Goal: Task Accomplishment & Management: Complete application form

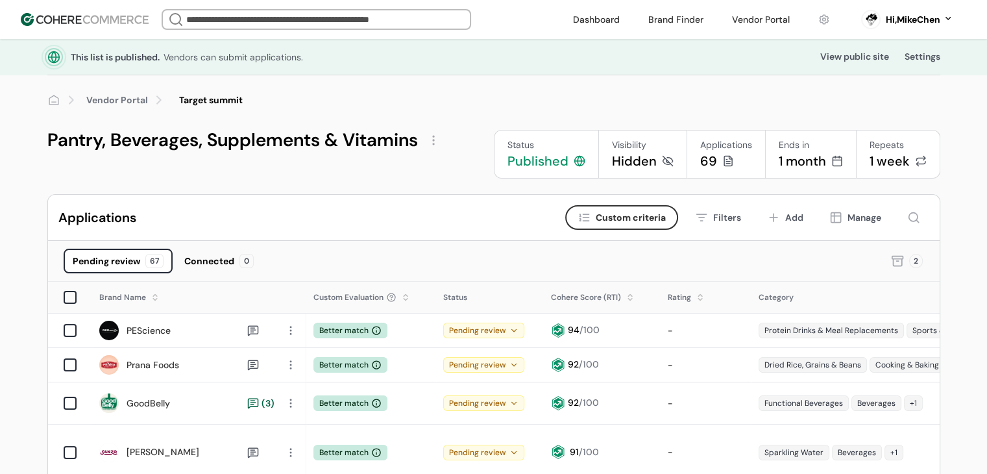
click at [119, 97] on link "Vendor Portal" at bounding box center [117, 100] width 62 height 14
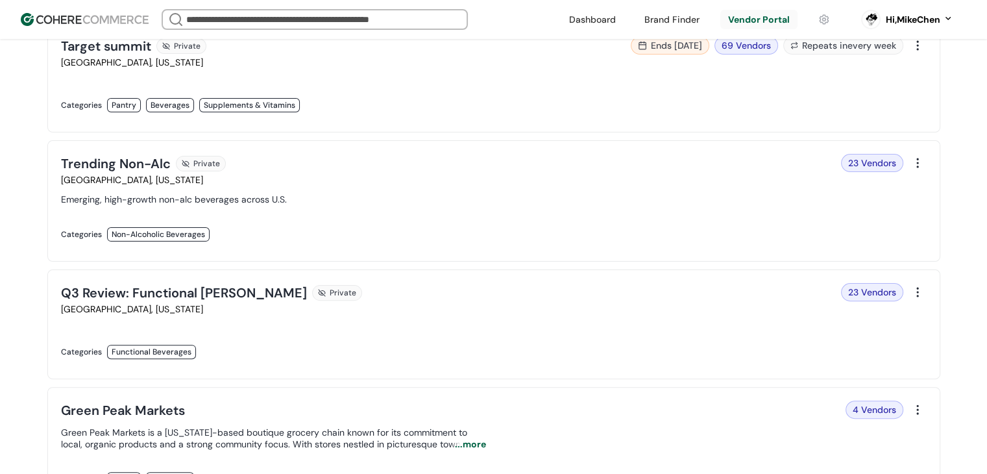
scroll to position [324, 0]
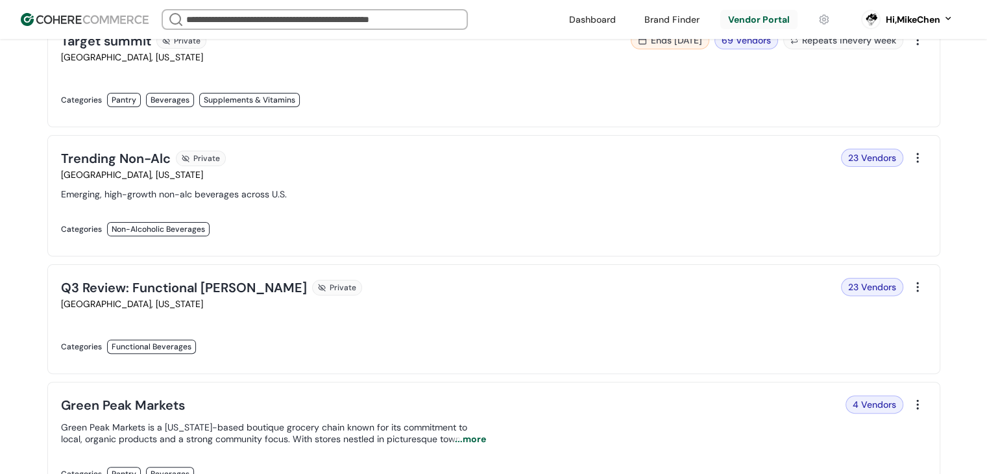
click at [390, 360] on link at bounding box center [273, 360] width 425 height 0
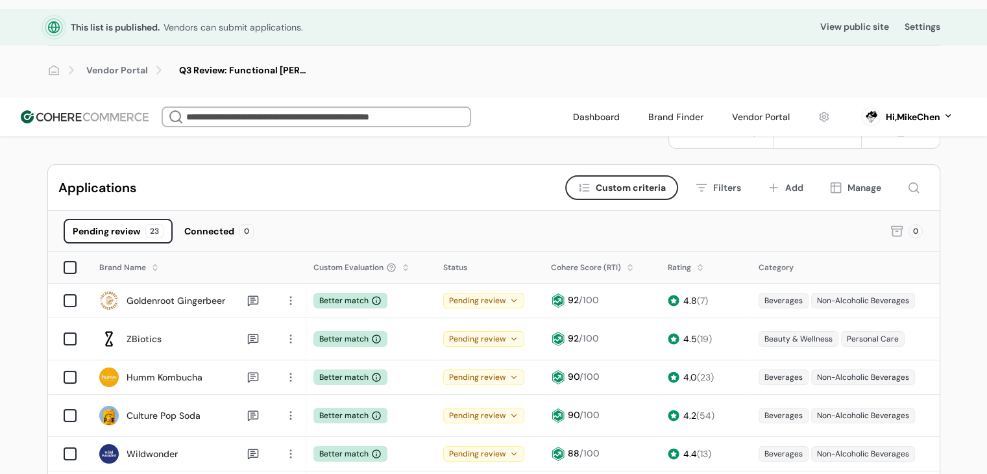
scroll to position [130, 0]
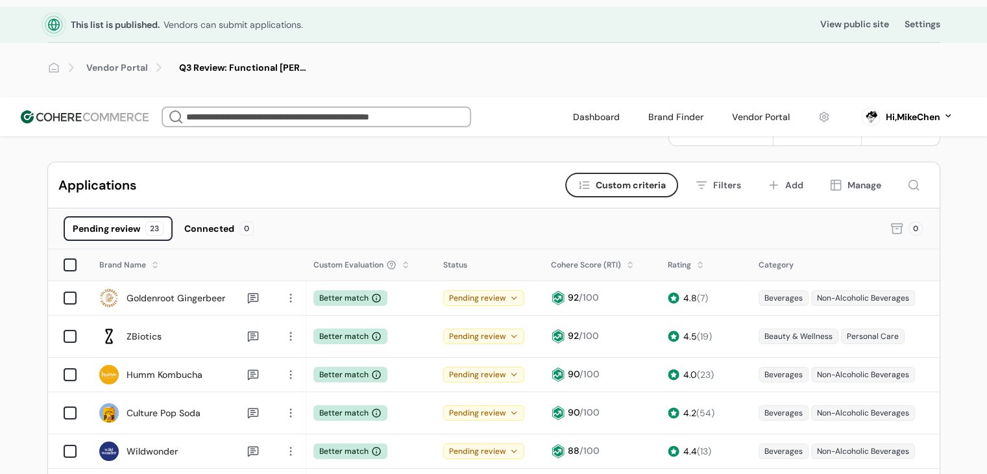
click at [859, 178] on div "Manage" at bounding box center [864, 185] width 34 height 14
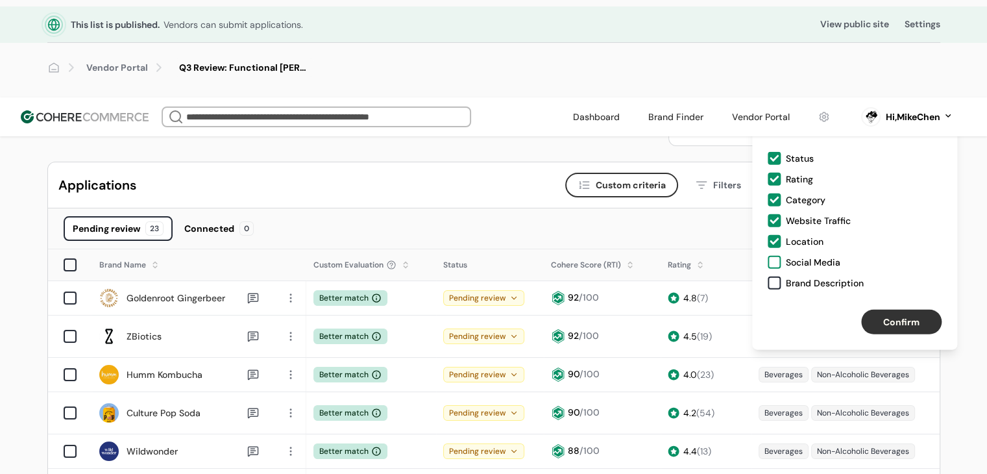
click at [776, 259] on div at bounding box center [773, 262] width 13 height 13
click at [776, 283] on div at bounding box center [773, 282] width 13 height 13
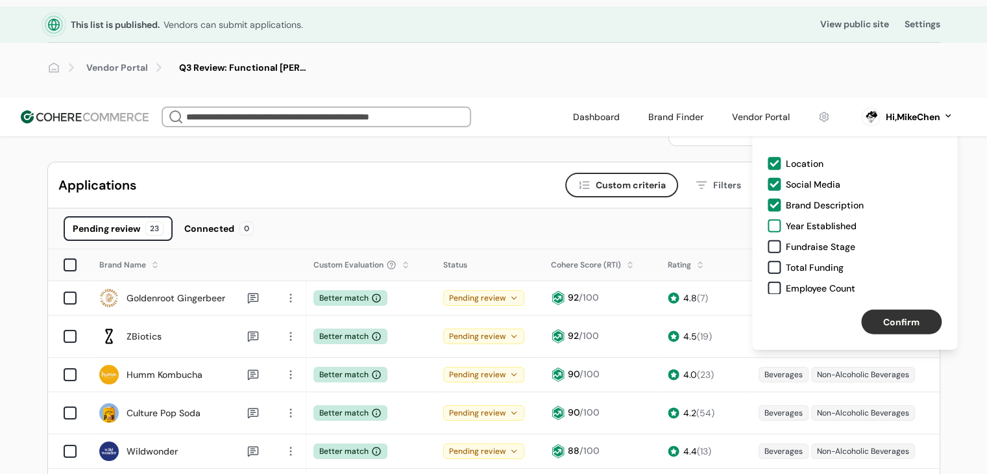
click at [779, 225] on div at bounding box center [773, 225] width 13 height 13
click at [789, 247] on div "Fundraise Stage" at bounding box center [820, 246] width 69 height 13
click at [786, 265] on div "Total Funding" at bounding box center [815, 267] width 58 height 13
click at [793, 286] on div "Employee Count" at bounding box center [820, 288] width 69 height 13
click at [889, 317] on button "Confirm" at bounding box center [901, 321] width 80 height 25
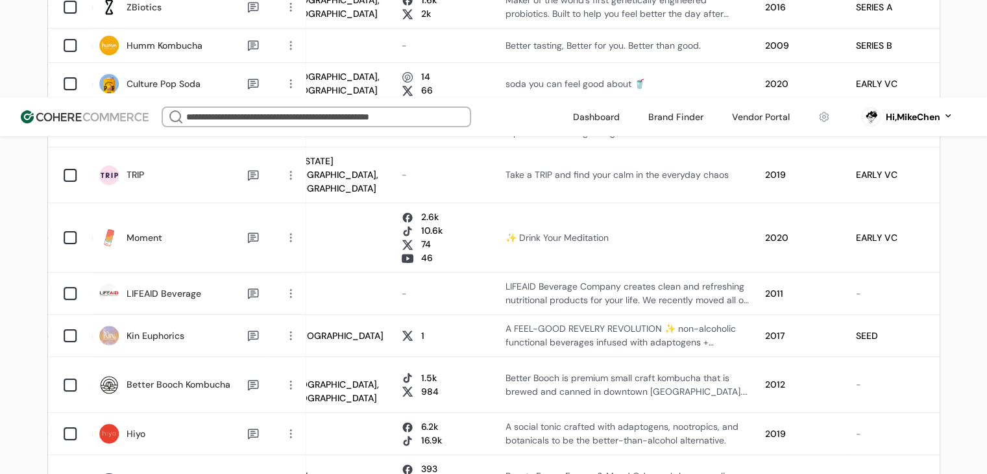
scroll to position [389, 0]
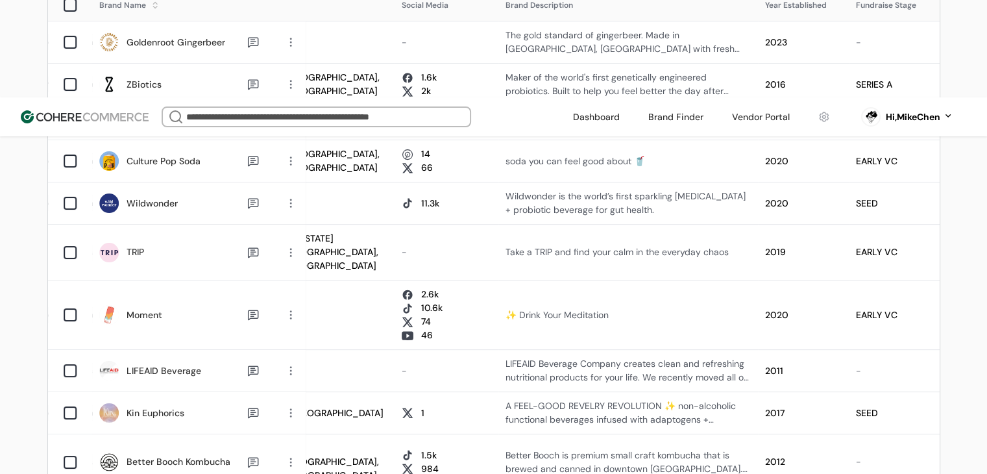
click at [293, 404] on div at bounding box center [290, 412] width 17 height 17
click at [254, 407] on icon at bounding box center [253, 413] width 12 height 12
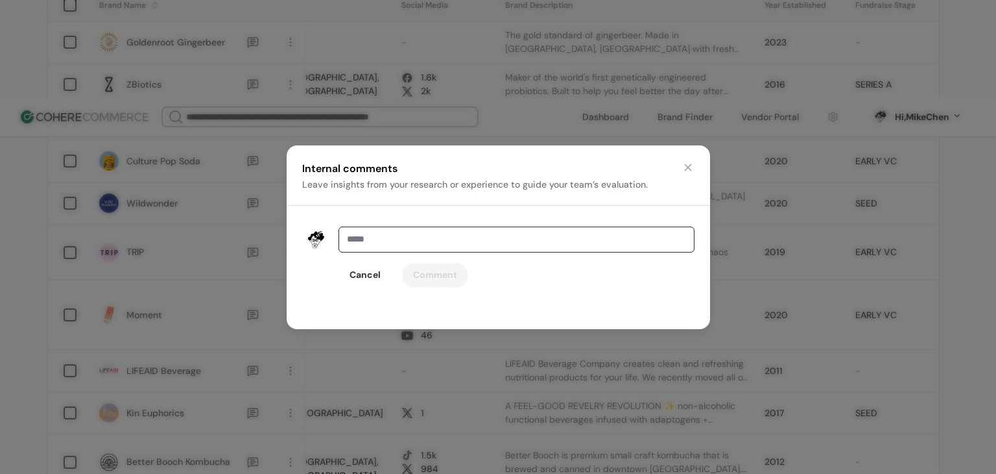
click at [362, 278] on button "Cancel" at bounding box center [365, 275] width 53 height 25
click at [690, 162] on button "button" at bounding box center [688, 167] width 13 height 13
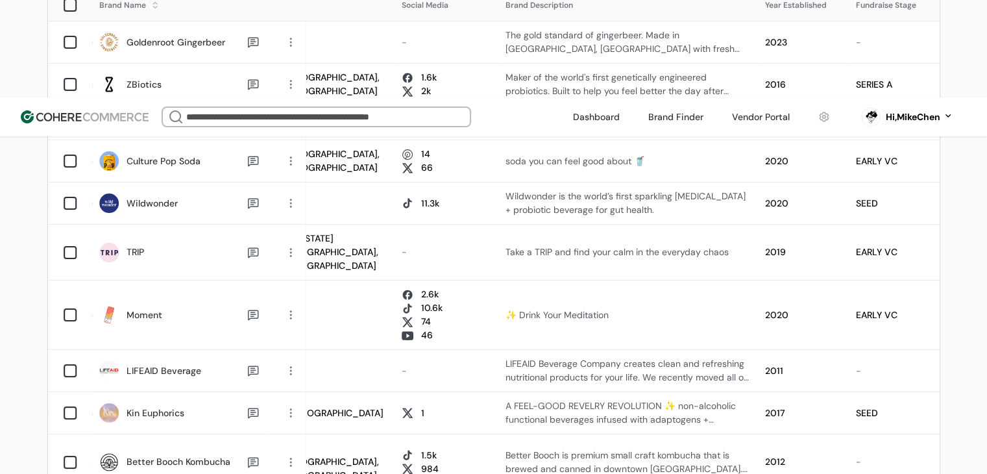
click at [252, 365] on icon at bounding box center [253, 371] width 12 height 12
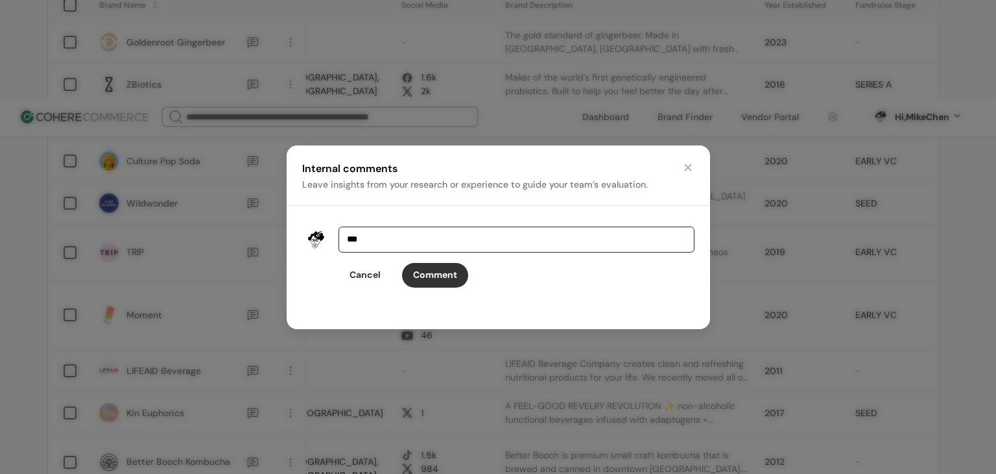
type input "***"
click at [366, 280] on button "Cancel" at bounding box center [365, 275] width 53 height 25
click at [366, 276] on button "Cancel" at bounding box center [365, 275] width 53 height 25
click at [689, 169] on button "button" at bounding box center [688, 167] width 13 height 13
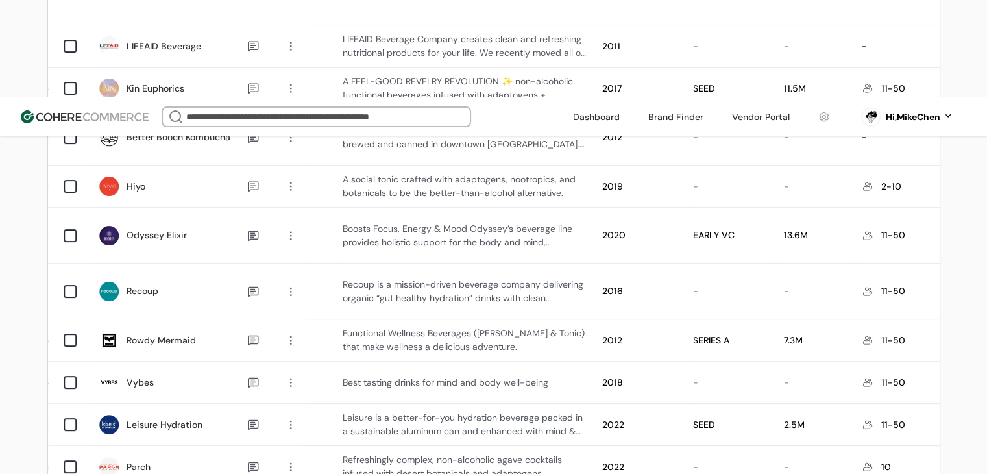
scroll to position [843, 0]
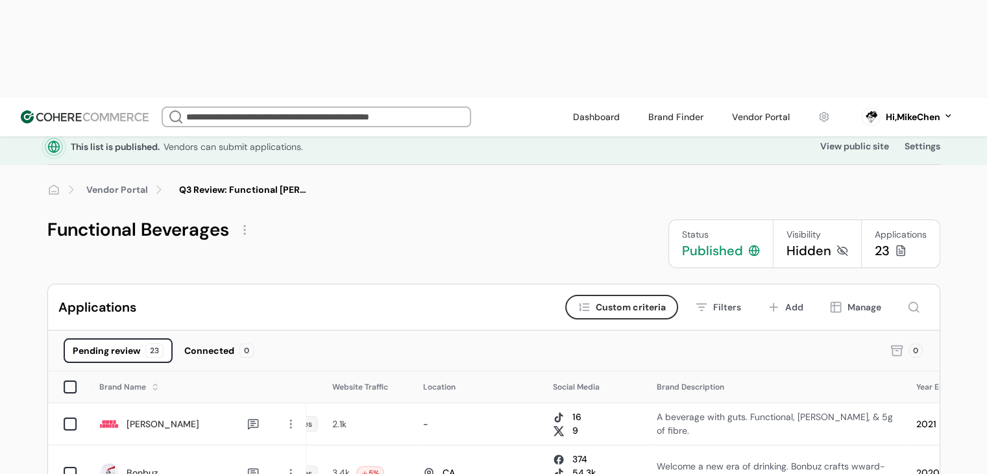
scroll to position [0, 0]
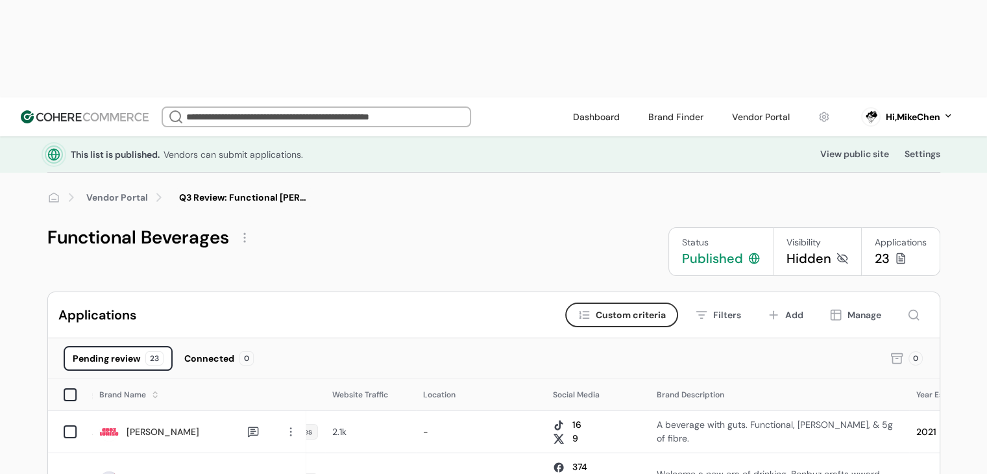
click at [126, 191] on link "Vendor Portal" at bounding box center [117, 198] width 62 height 14
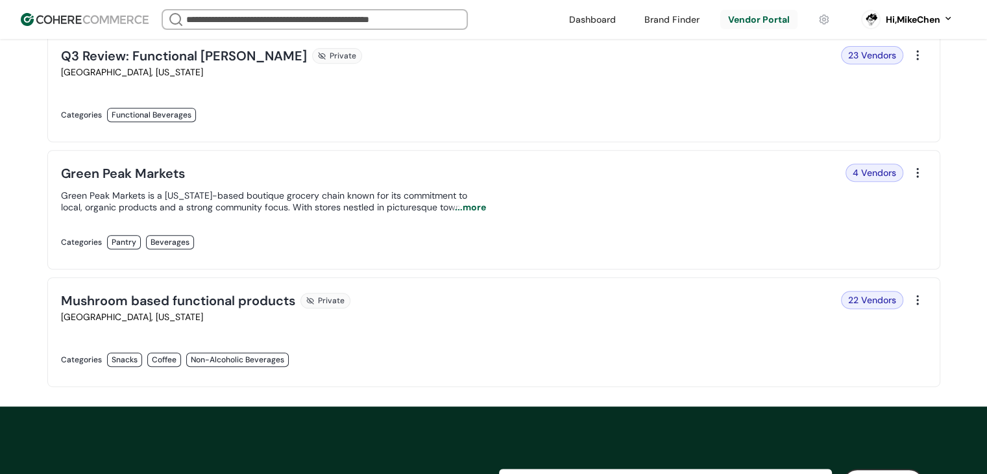
scroll to position [584, 0]
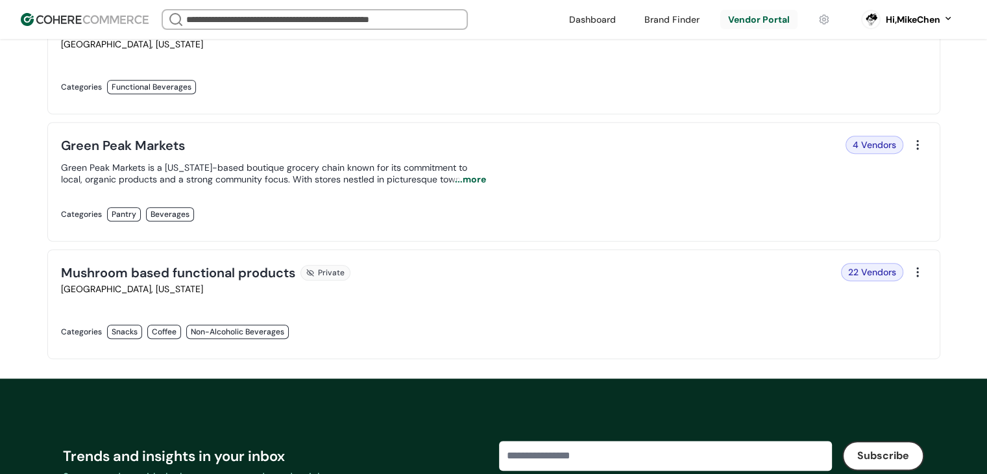
click at [486, 228] on link at bounding box center [273, 228] width 425 height 0
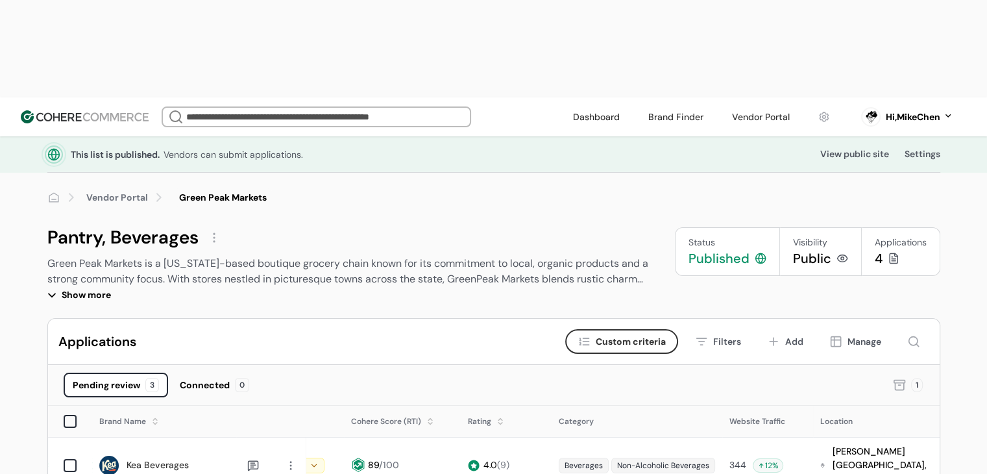
click at [92, 287] on div "Show more" at bounding box center [350, 295] width 606 height 16
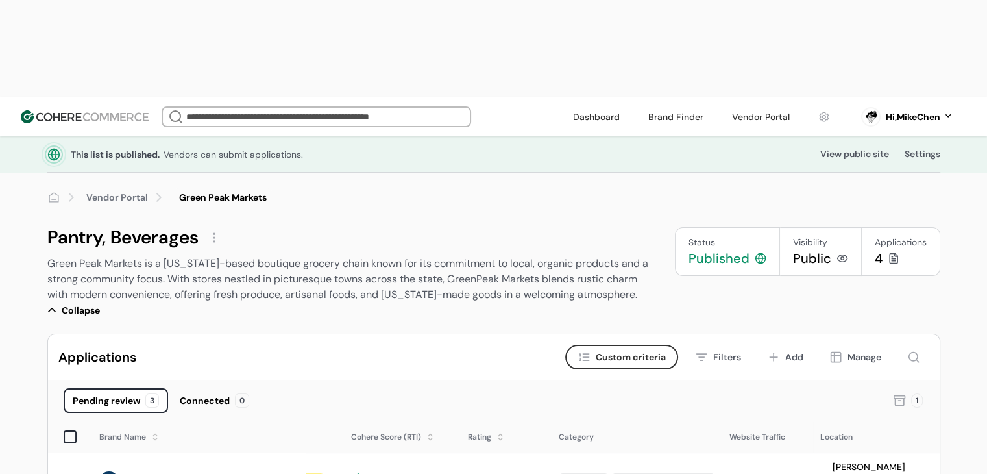
click at [136, 191] on link "Vendor Portal" at bounding box center [117, 198] width 62 height 14
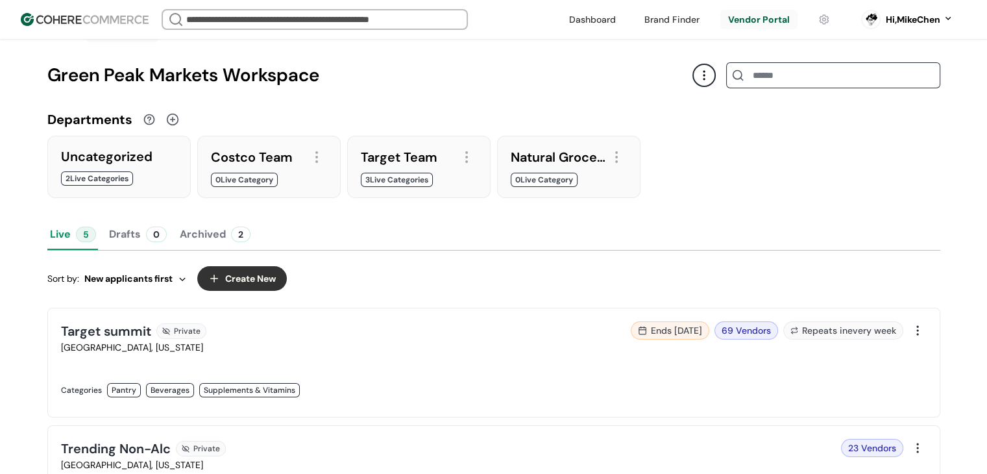
scroll to position [65, 0]
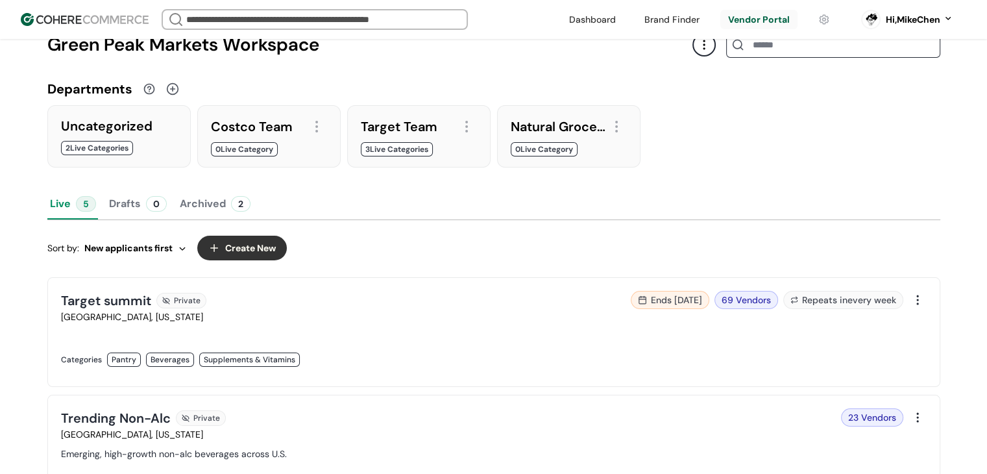
click at [702, 47] on div at bounding box center [703, 44] width 23 height 23
click at [732, 76] on link "Edit public page" at bounding box center [750, 77] width 70 height 13
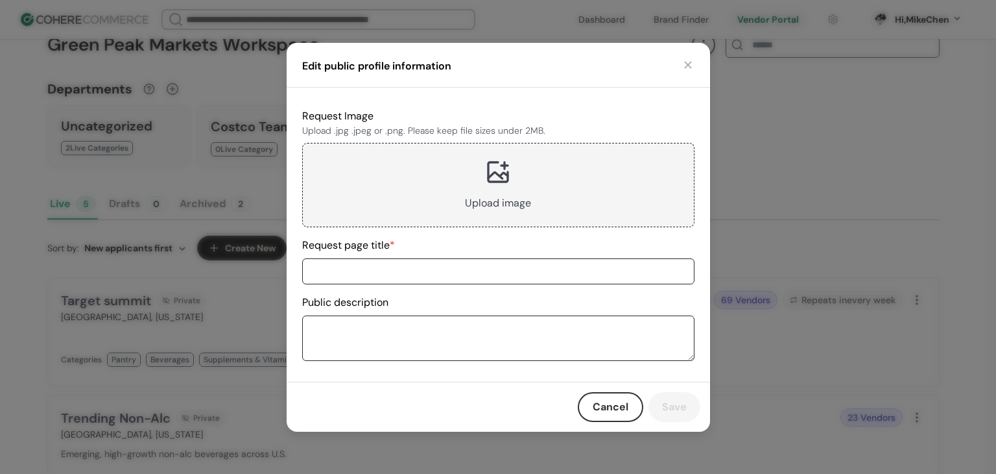
click at [618, 408] on button "Cancel" at bounding box center [611, 407] width 66 height 30
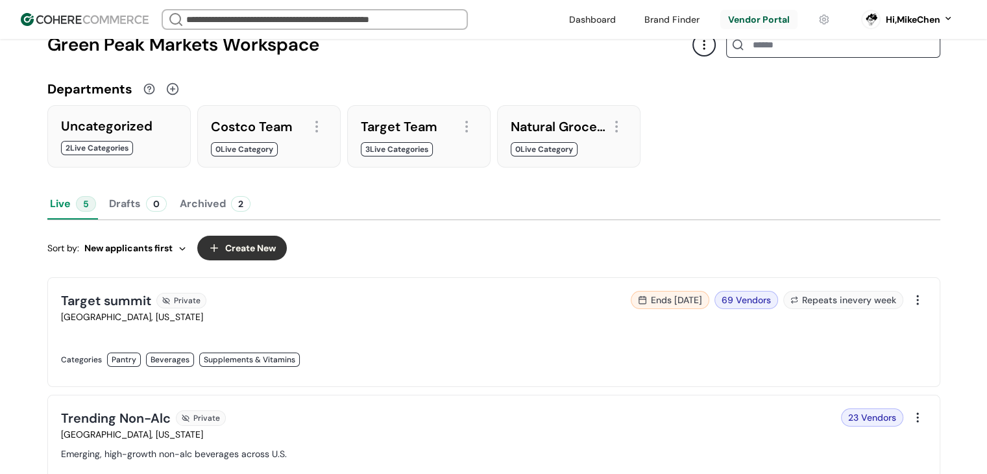
click at [709, 51] on div at bounding box center [703, 44] width 23 height 23
click at [724, 103] on link "View public page" at bounding box center [752, 103] width 74 height 13
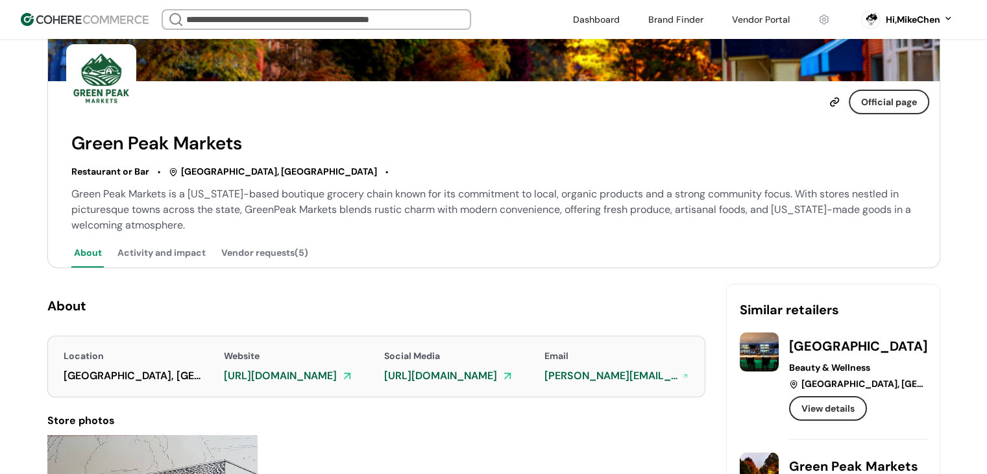
scroll to position [65, 0]
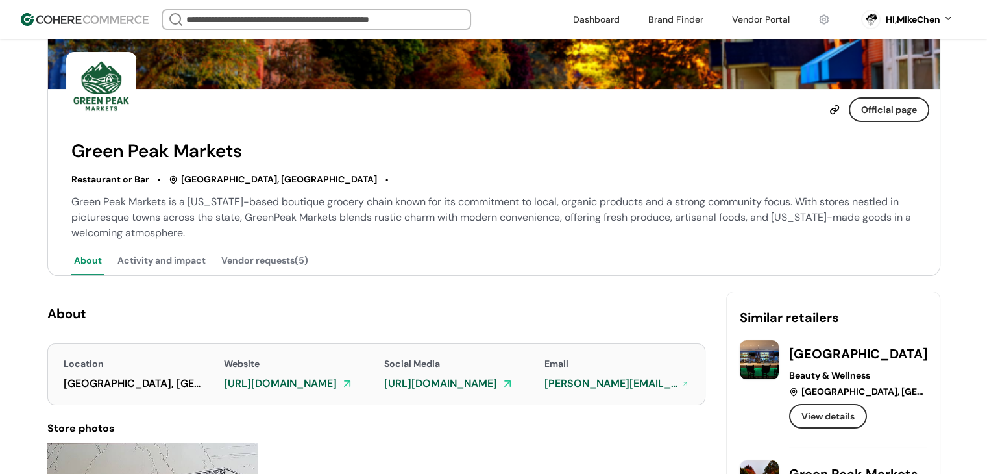
click at [259, 265] on button "Vendor requests(5)" at bounding box center [265, 261] width 92 height 27
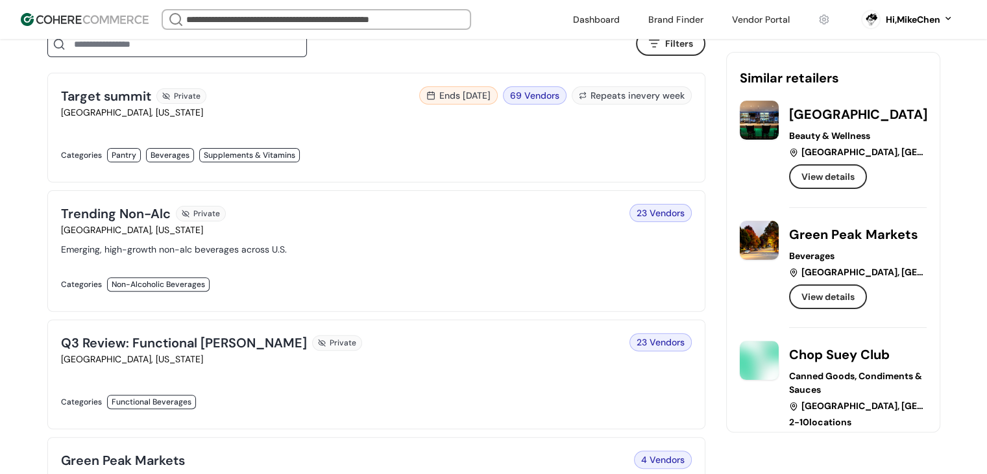
scroll to position [259, 0]
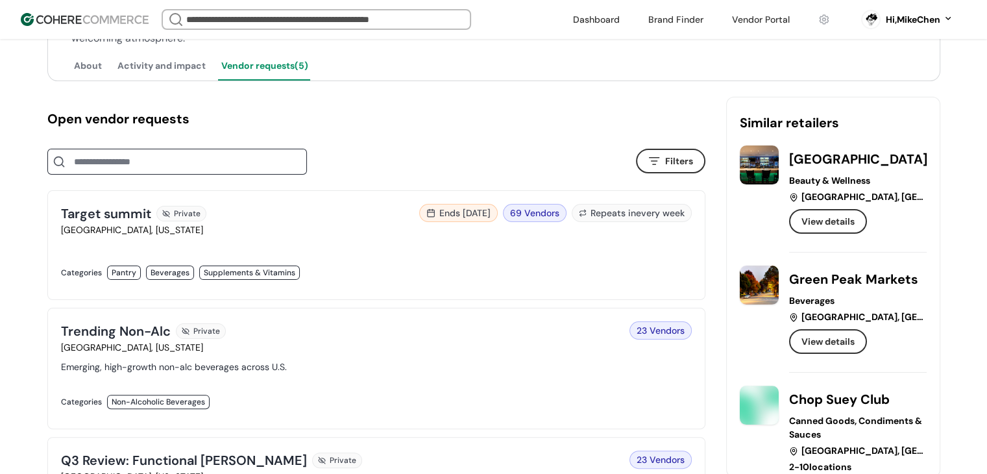
click at [313, 286] on div at bounding box center [214, 286] width 307 height 0
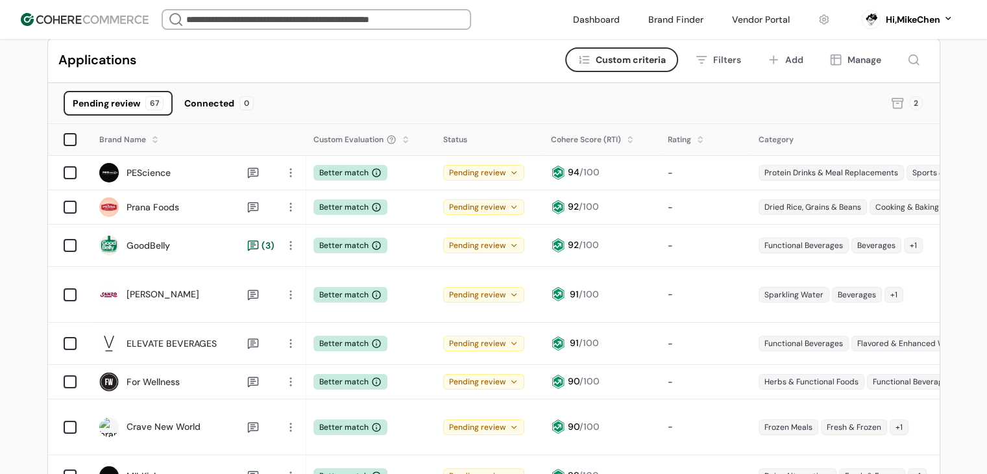
scroll to position [324, 0]
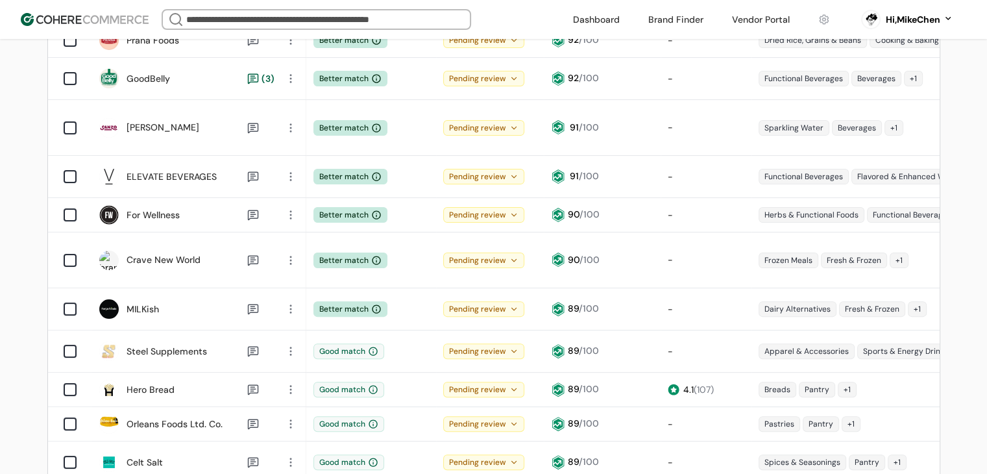
click at [512, 213] on icon at bounding box center [513, 214] width 5 height 3
click at [511, 210] on icon at bounding box center [513, 214] width 9 height 9
click at [699, 383] on span "( 107 )" at bounding box center [703, 389] width 20 height 12
click at [705, 383] on span "( 107 )" at bounding box center [703, 389] width 20 height 12
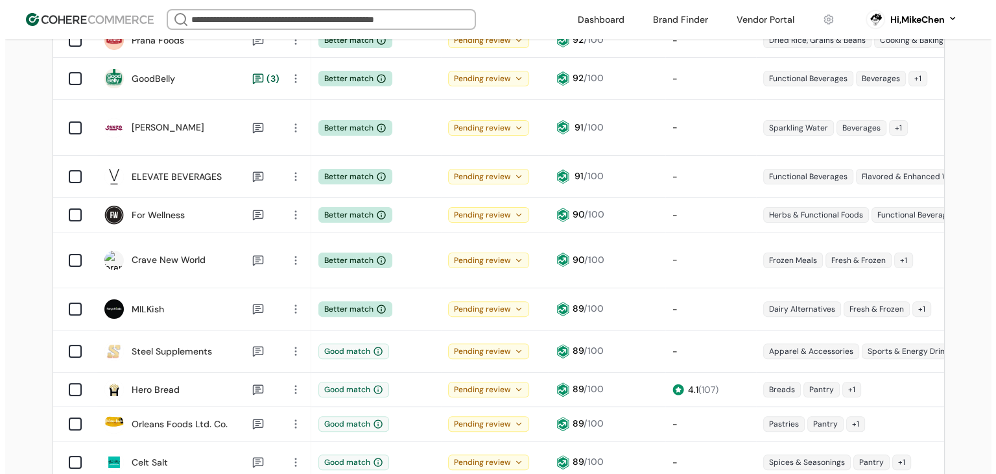
scroll to position [0, 0]
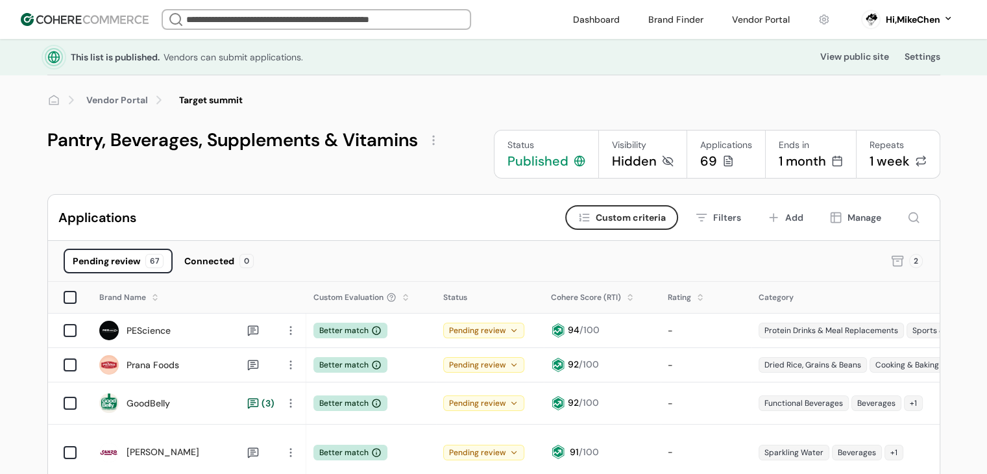
click at [434, 138] on div at bounding box center [433, 140] width 21 height 21
click at [450, 175] on link "Edit" at bounding box center [454, 171] width 18 height 13
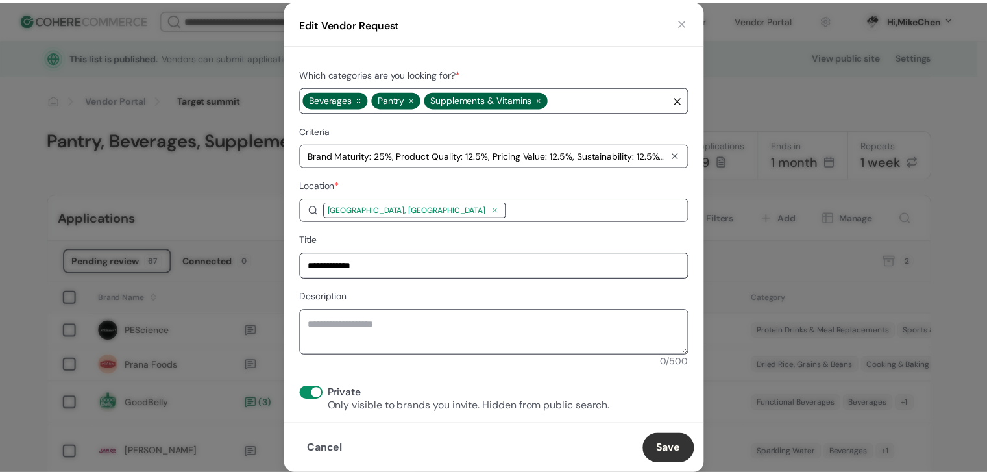
scroll to position [195, 0]
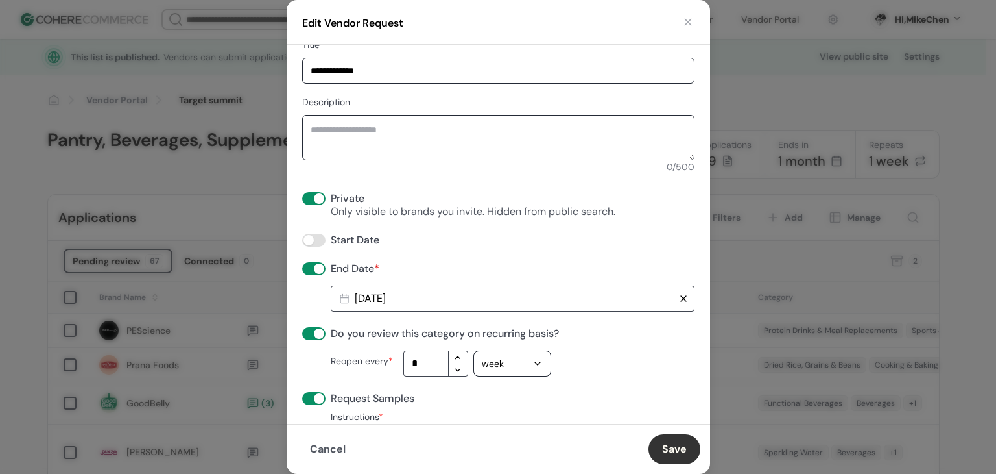
click at [519, 294] on div "2025-11-01" at bounding box center [499, 298] width 331 height 21
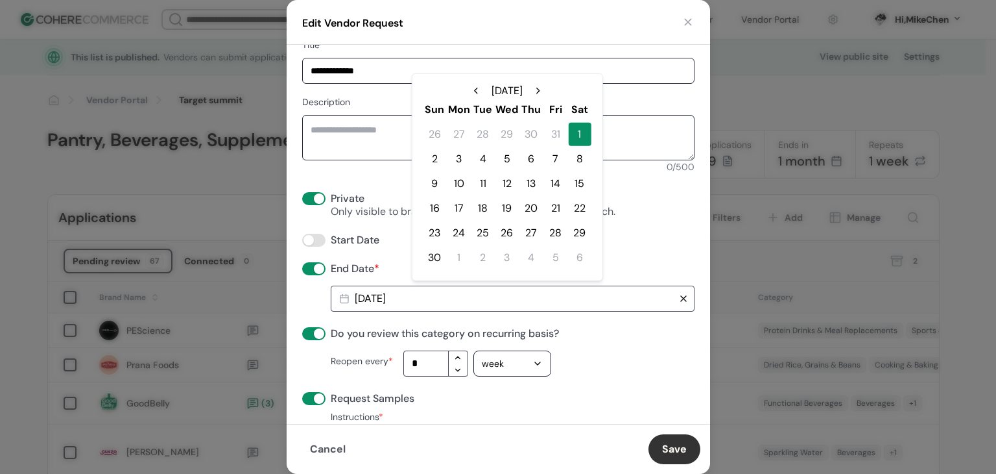
click at [296, 215] on div "**********" at bounding box center [499, 234] width 424 height 379
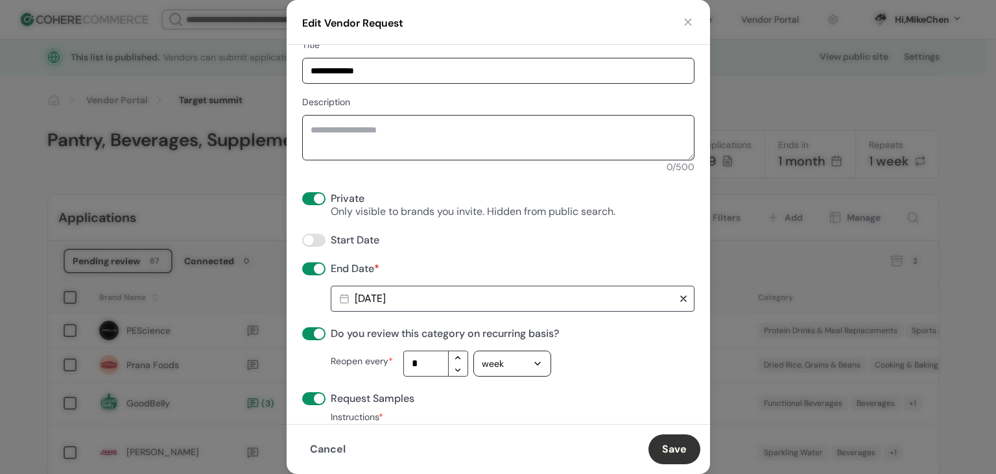
drag, startPoint x: 314, startPoint y: 442, endPoint x: 335, endPoint y: 429, distance: 24.8
click at [314, 442] on button "Cancel" at bounding box center [327, 449] width 63 height 30
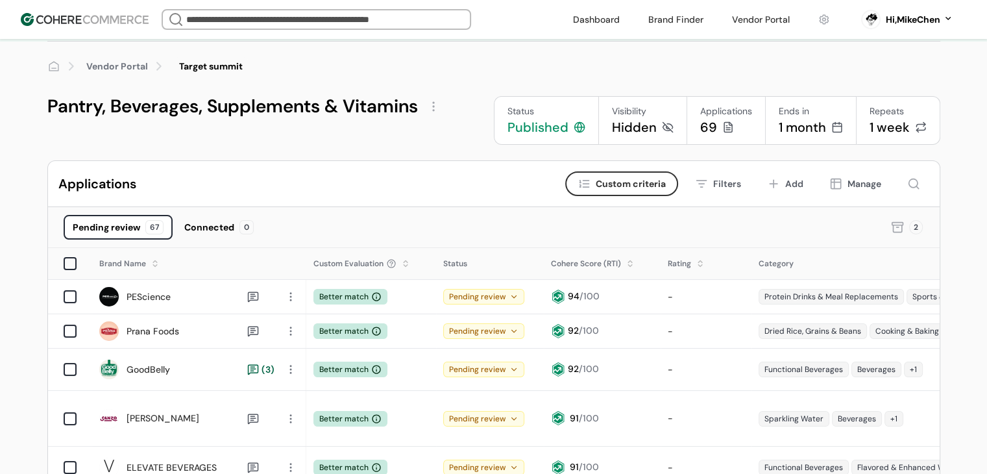
scroll to position [65, 0]
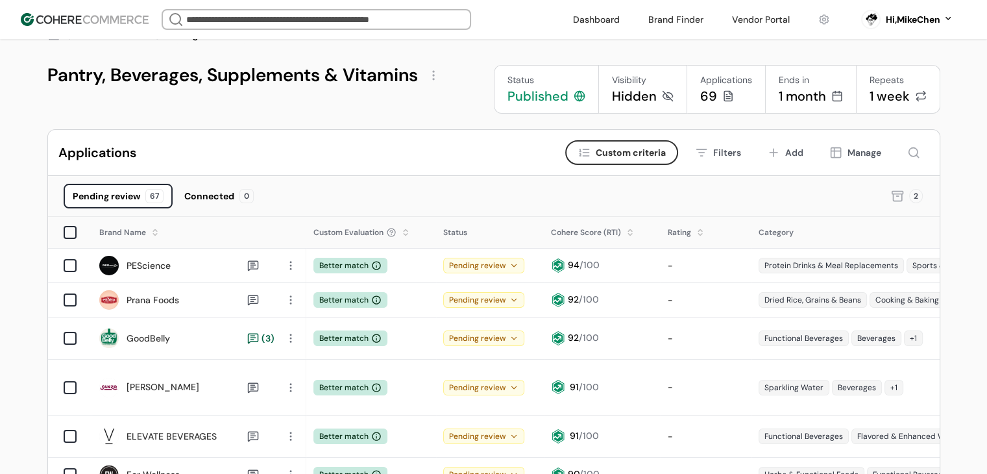
click at [897, 196] on icon at bounding box center [897, 196] width 2 height 0
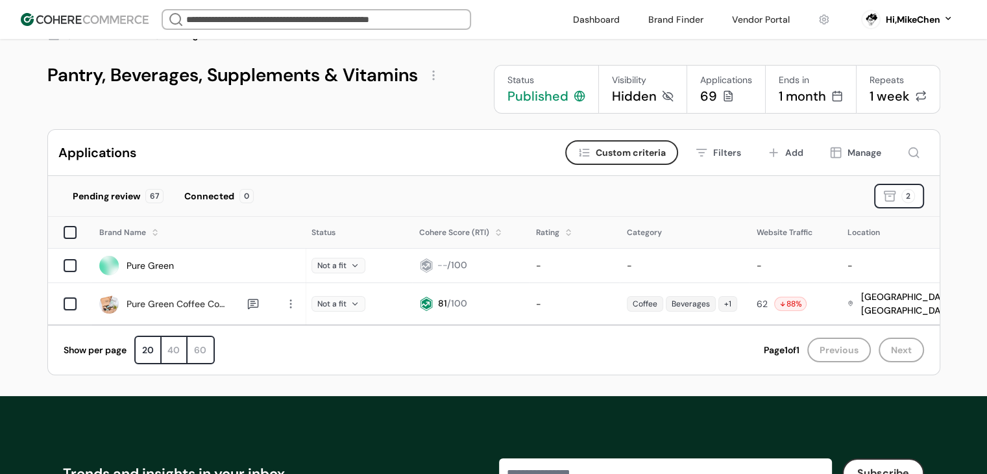
scroll to position [0, 252]
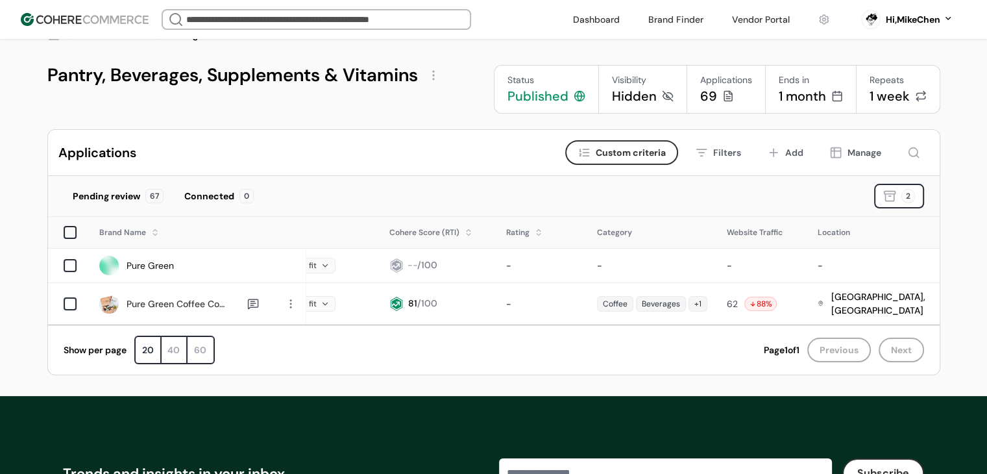
click at [864, 144] on button "Manage" at bounding box center [855, 152] width 70 height 25
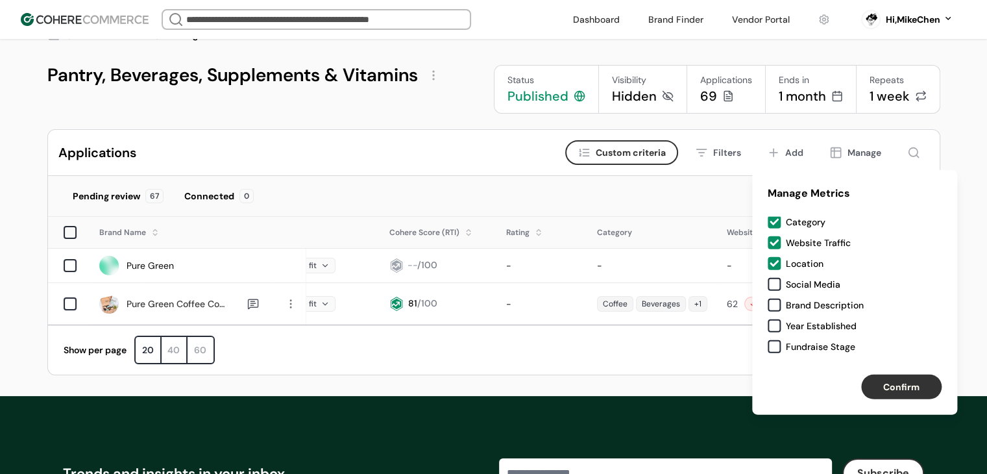
scroll to position [78, 0]
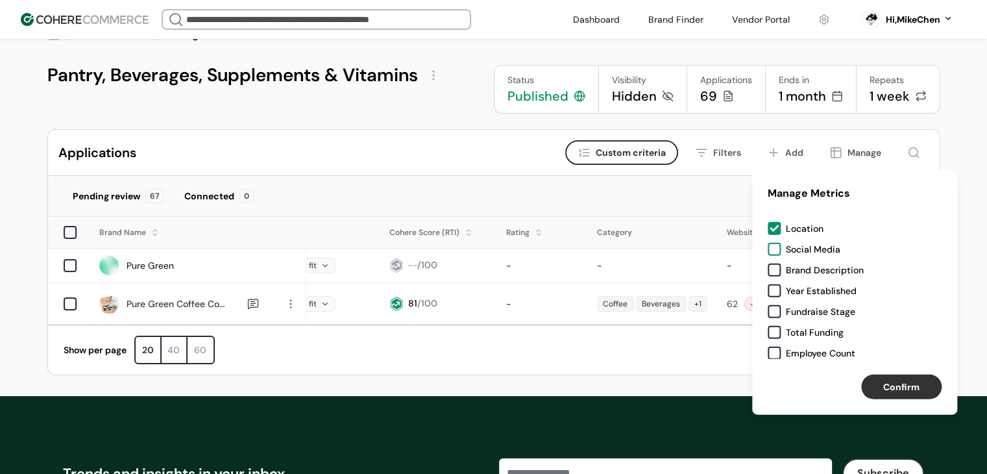
click at [800, 252] on div "Social Media" at bounding box center [813, 249] width 54 height 13
click at [800, 262] on div "Status Rating Category Website Traffic Location Social Media Brand Description …" at bounding box center [854, 288] width 205 height 142
click at [799, 270] on div "Brand Description" at bounding box center [825, 269] width 78 height 13
click at [797, 291] on div "Year Established" at bounding box center [821, 290] width 71 height 13
click at [796, 298] on div "Status Rating Category Website Traffic Location Social Media Brand Description …" at bounding box center [854, 288] width 205 height 142
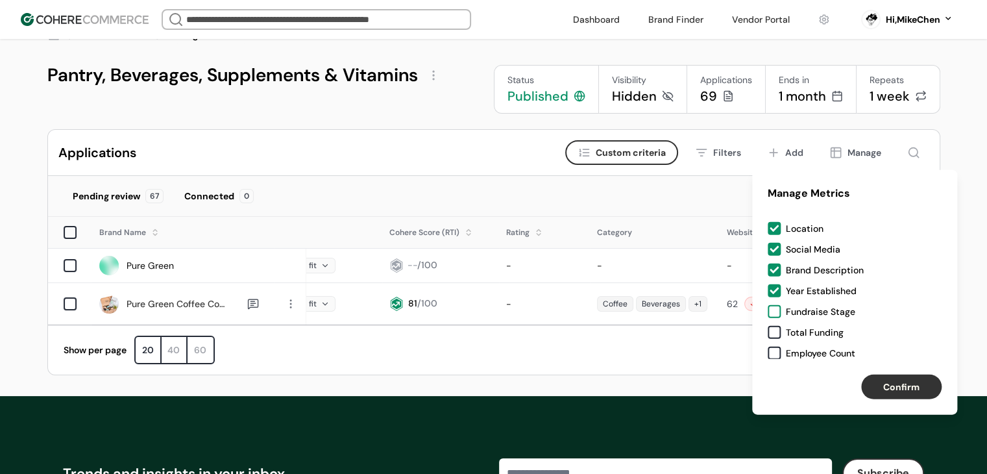
click at [796, 309] on div "Fundraise Stage" at bounding box center [820, 311] width 69 height 13
click at [800, 330] on div "Total Funding" at bounding box center [815, 332] width 58 height 13
click at [803, 346] on div "Employee Count" at bounding box center [820, 352] width 69 height 13
click at [876, 384] on button "Confirm" at bounding box center [901, 386] width 80 height 25
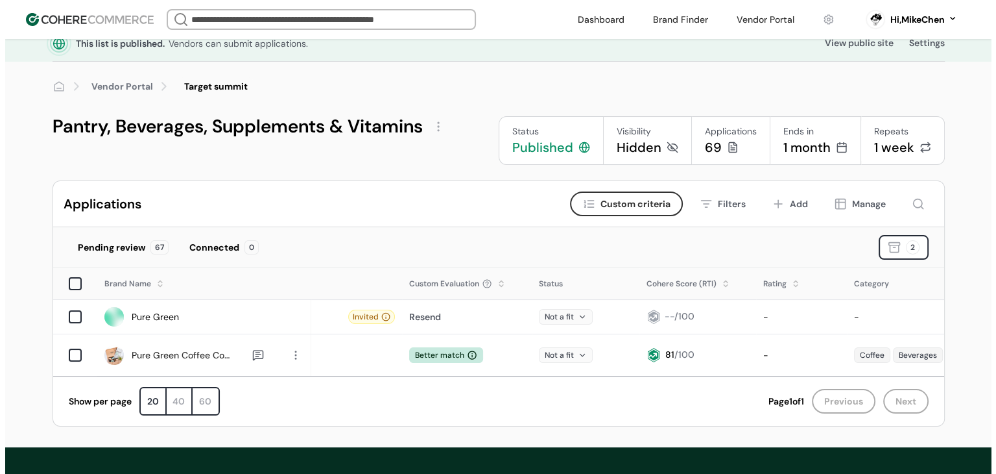
scroll to position [0, 0]
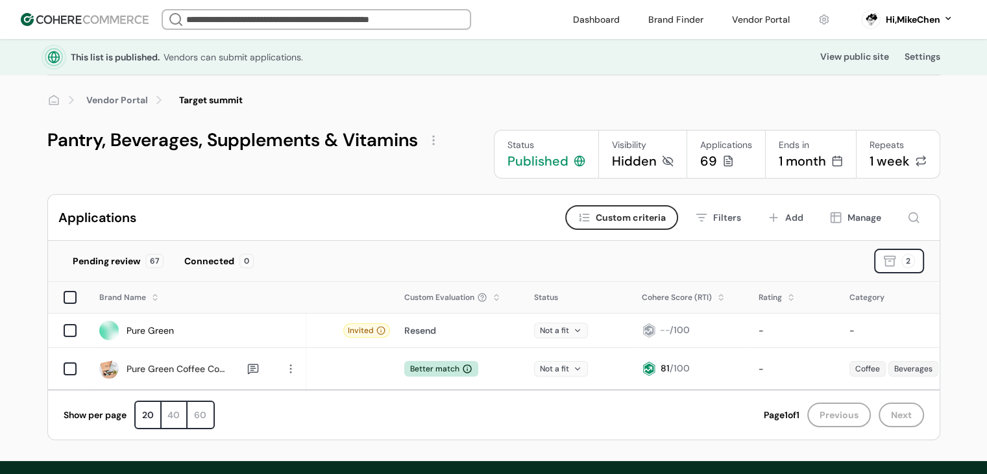
click at [381, 328] on icon at bounding box center [380, 330] width 9 height 9
click at [627, 221] on span "Custom criteria" at bounding box center [630, 218] width 70 height 14
type input "**"
type input "****"
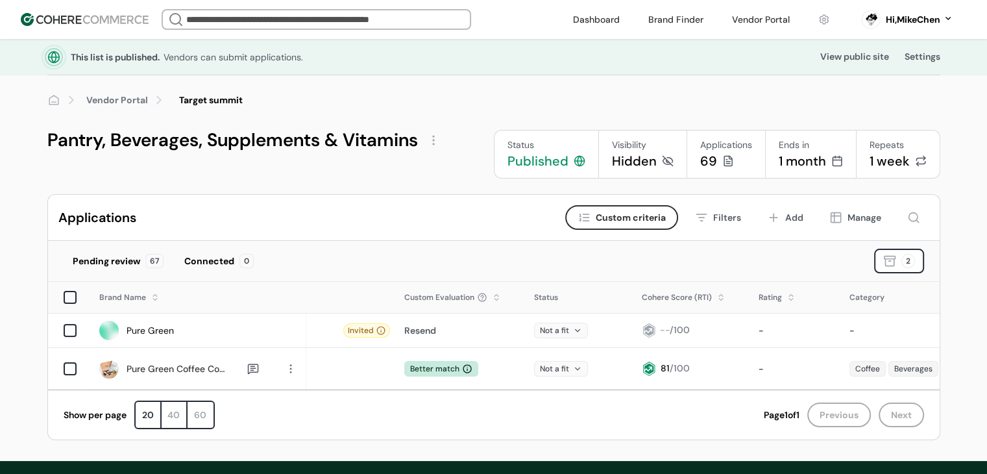
type input "****"
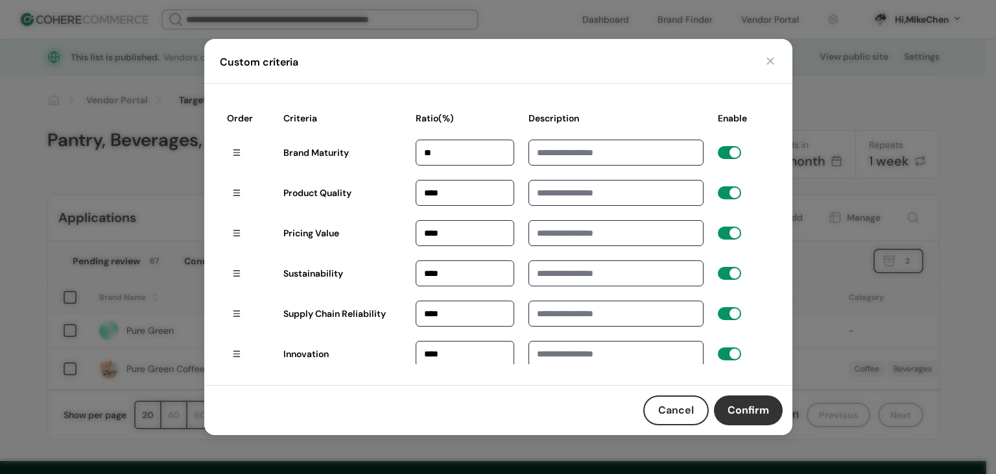
click at [659, 405] on button "Cancel" at bounding box center [676, 410] width 66 height 30
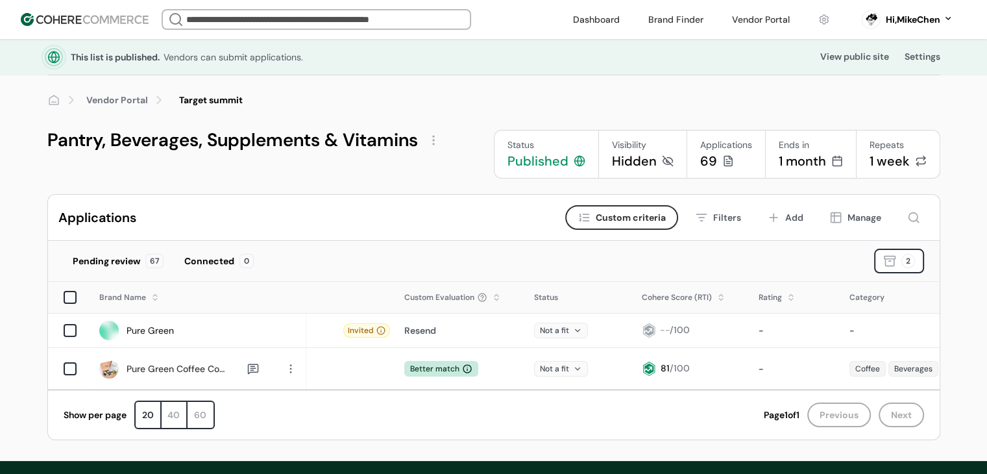
click at [719, 219] on div "Filters" at bounding box center [727, 218] width 28 height 14
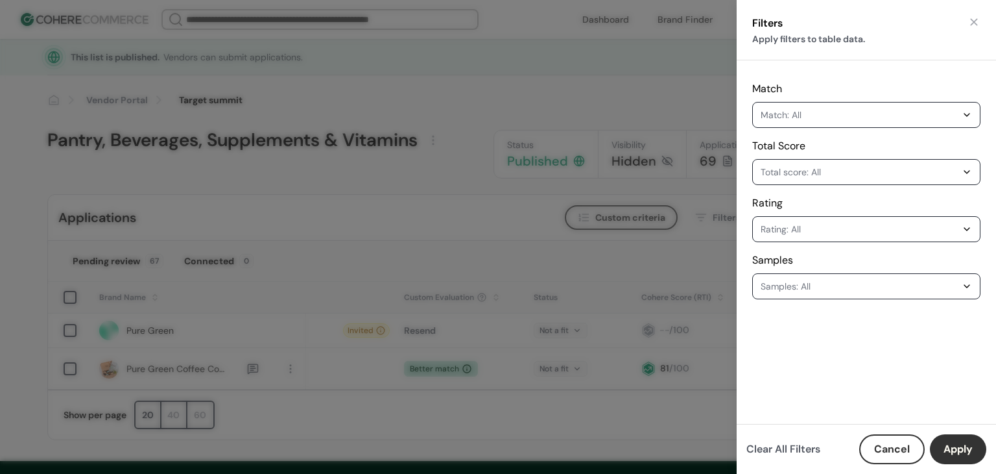
click at [876, 438] on button "Cancel" at bounding box center [892, 449] width 66 height 30
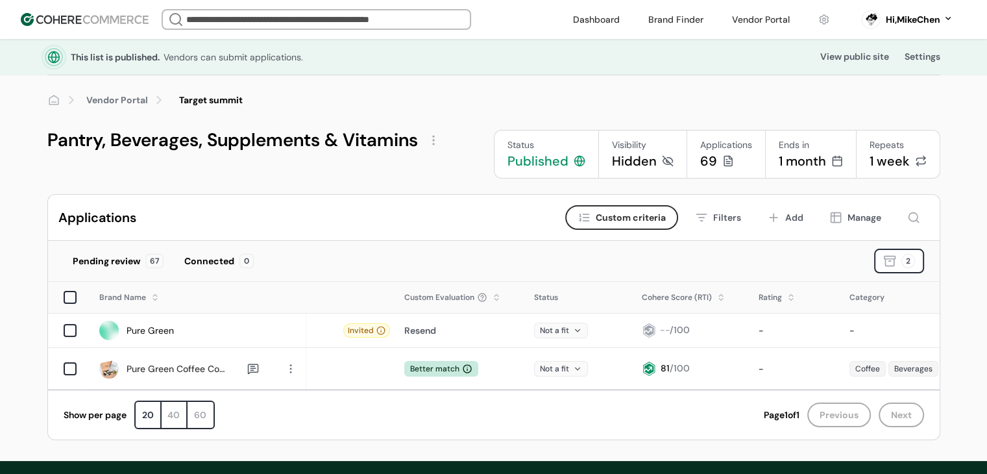
click at [114, 261] on div "Pending review" at bounding box center [106, 261] width 67 height 14
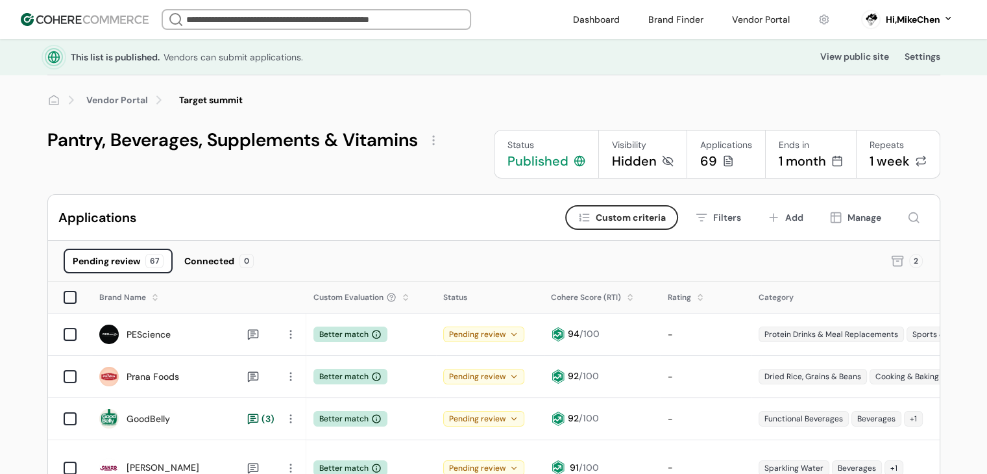
click at [291, 333] on div at bounding box center [290, 334] width 17 height 17
click at [330, 385] on div "View application" at bounding box center [332, 388] width 97 height 26
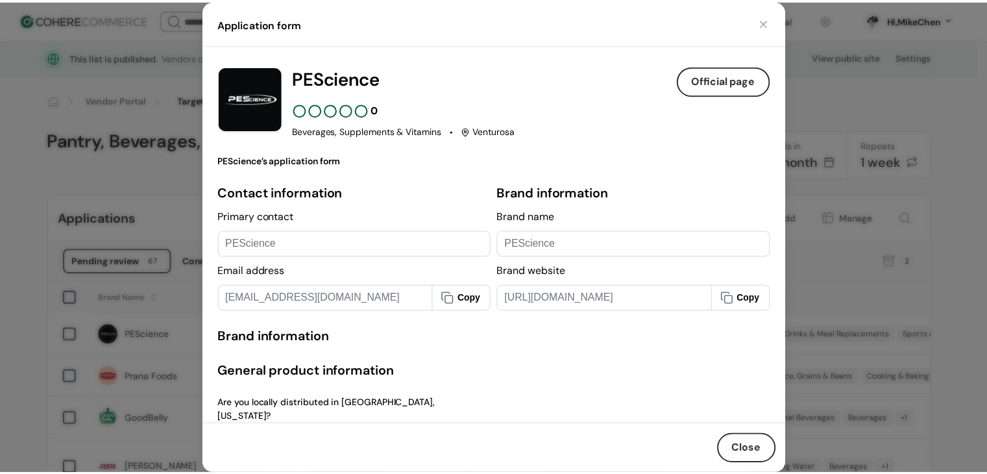
scroll to position [33, 0]
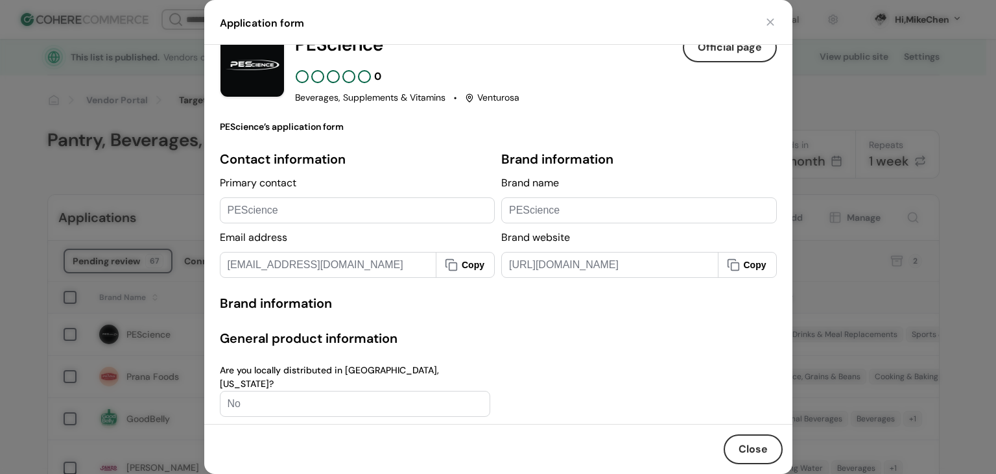
click at [742, 452] on button "Close" at bounding box center [753, 449] width 59 height 30
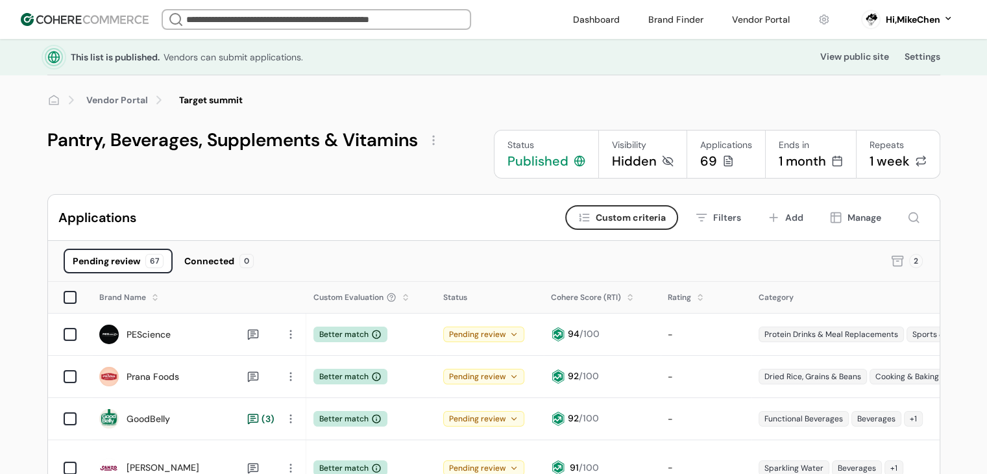
click at [920, 219] on button at bounding box center [913, 217] width 31 height 25
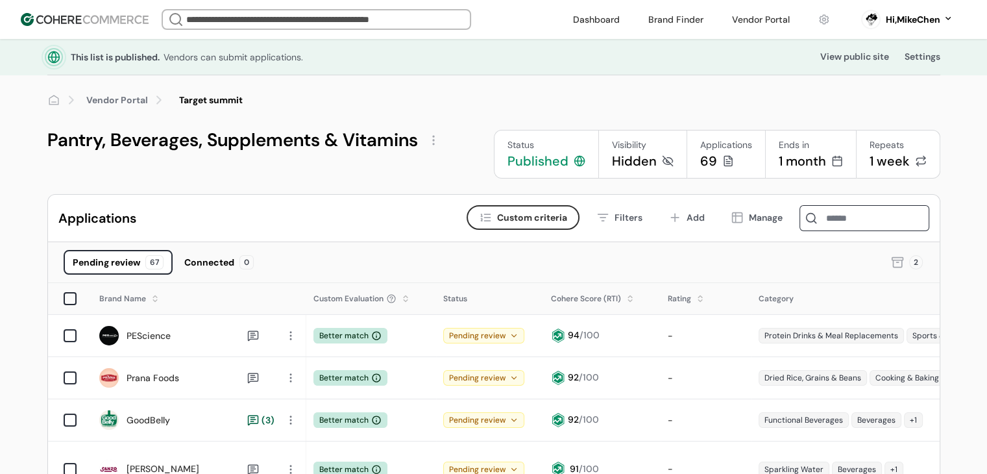
click at [889, 226] on input at bounding box center [864, 218] width 130 height 26
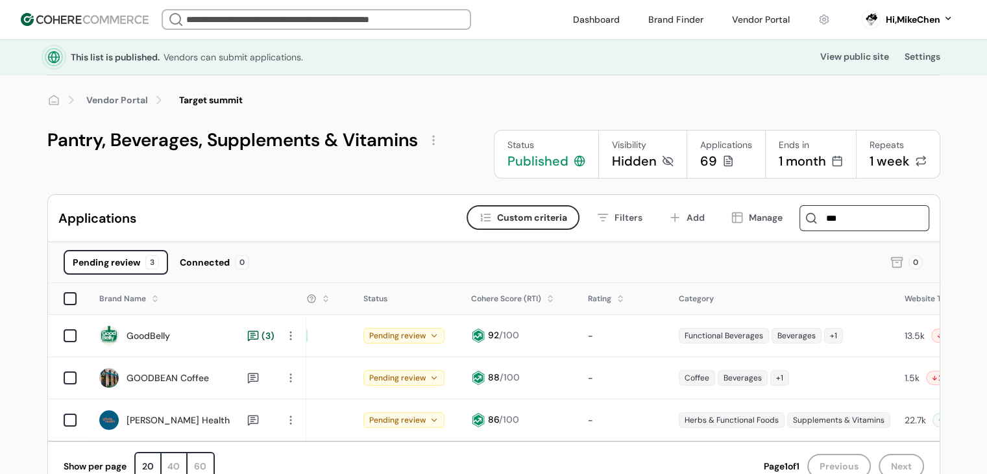
scroll to position [0, 0]
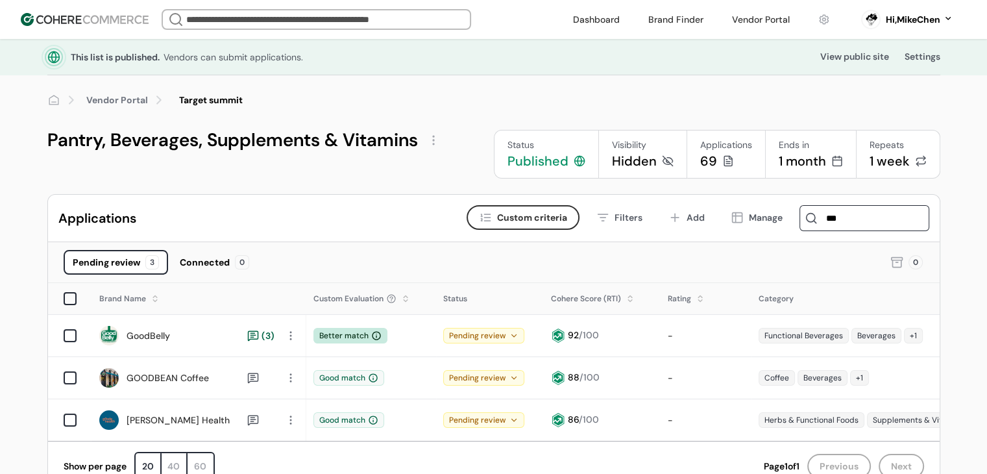
type input "***"
click at [529, 162] on div "Published" at bounding box center [537, 161] width 61 height 18
click at [845, 60] on div "View public site" at bounding box center [854, 57] width 69 height 14
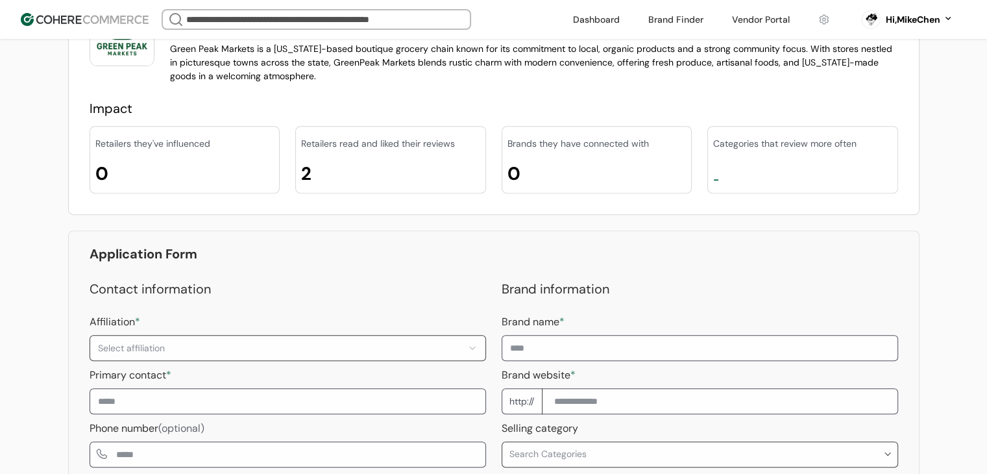
scroll to position [649, 0]
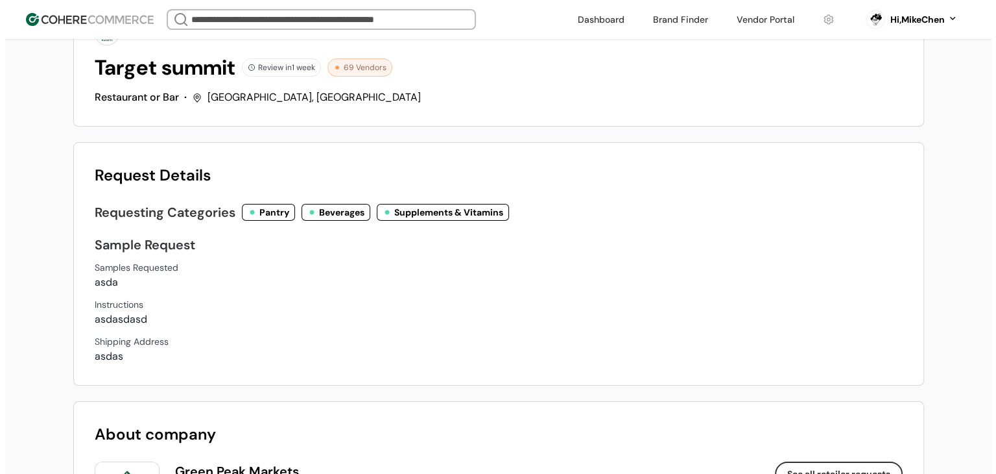
scroll to position [0, 0]
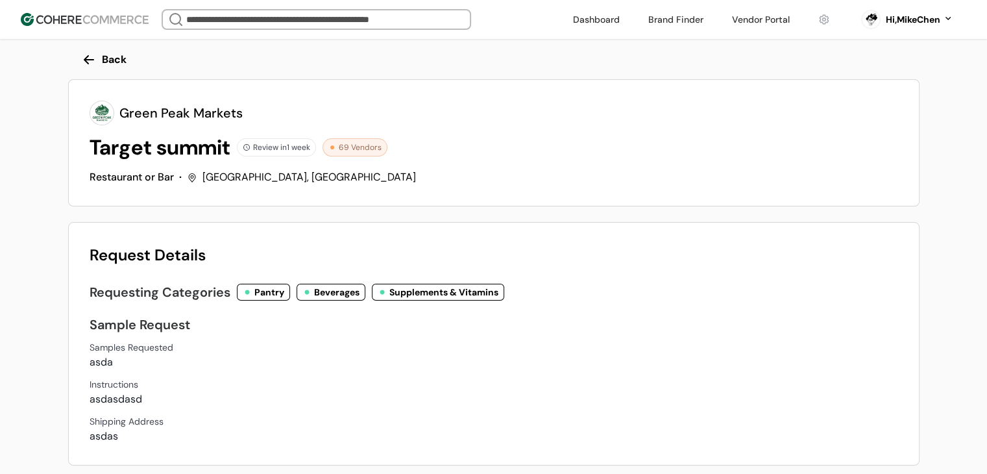
click at [280, 149] on span "Review in 1 week" at bounding box center [281, 147] width 57 height 12
click at [267, 152] on span "Review in 1 week" at bounding box center [281, 147] width 57 height 12
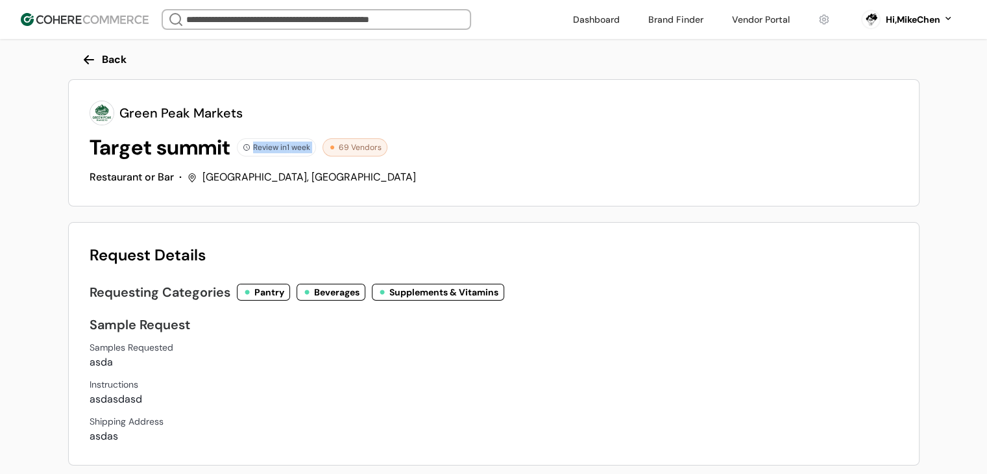
click at [267, 152] on span "Review in 1 week" at bounding box center [281, 147] width 57 height 12
click at [267, 151] on span "Review in 1 week" at bounding box center [281, 147] width 57 height 12
click at [285, 142] on span "Review in 1 week" at bounding box center [281, 147] width 57 height 12
click at [288, 171] on div "Restaurant or Bar · Sterling, VA" at bounding box center [494, 177] width 808 height 16
click at [93, 63] on div "Back" at bounding box center [493, 56] width 851 height 34
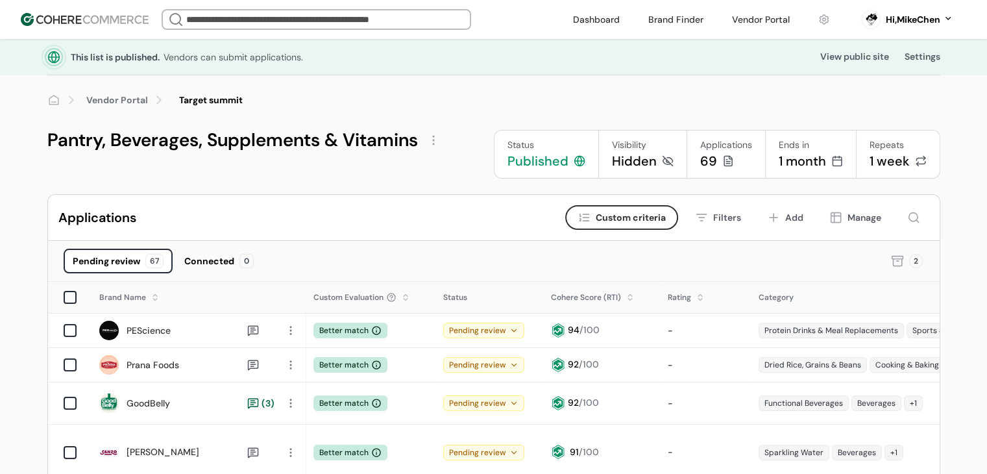
click at [911, 217] on icon at bounding box center [913, 217] width 13 height 13
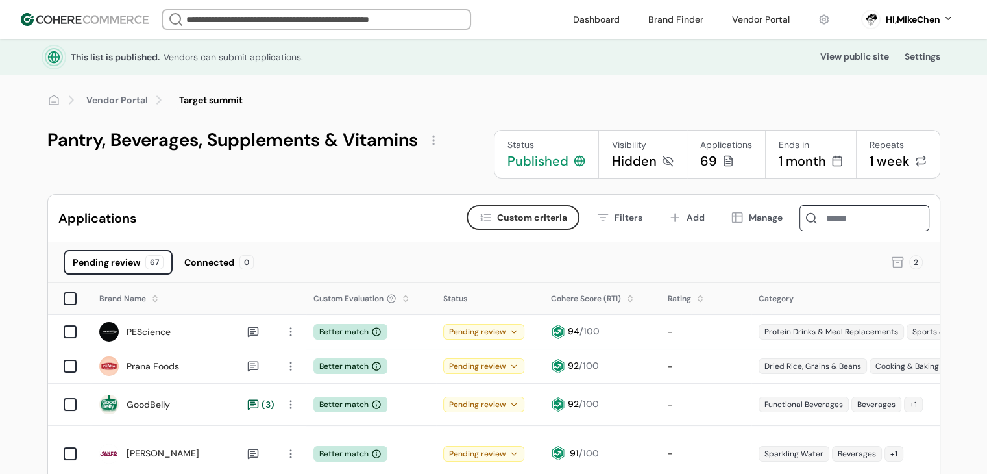
click at [919, 164] on icon at bounding box center [920, 163] width 9 height 3
click at [889, 158] on div "1 week" at bounding box center [889, 161] width 40 height 18
click at [833, 160] on icon at bounding box center [836, 160] width 9 height 0
click at [737, 156] on div "69" at bounding box center [726, 161] width 52 height 18
click at [566, 149] on div "Status" at bounding box center [546, 145] width 78 height 14
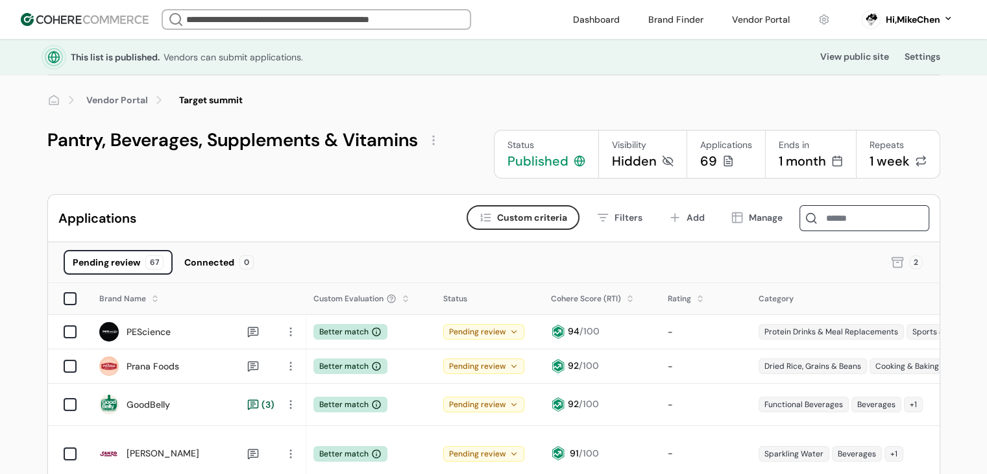
click at [549, 152] on div "Published" at bounding box center [537, 161] width 61 height 18
click at [541, 159] on div "Published" at bounding box center [537, 161] width 61 height 18
drag, startPoint x: 540, startPoint y: 160, endPoint x: 529, endPoint y: 165, distance: 12.5
click at [529, 165] on div "Published" at bounding box center [537, 161] width 61 height 18
click at [528, 166] on div "Published" at bounding box center [537, 161] width 61 height 18
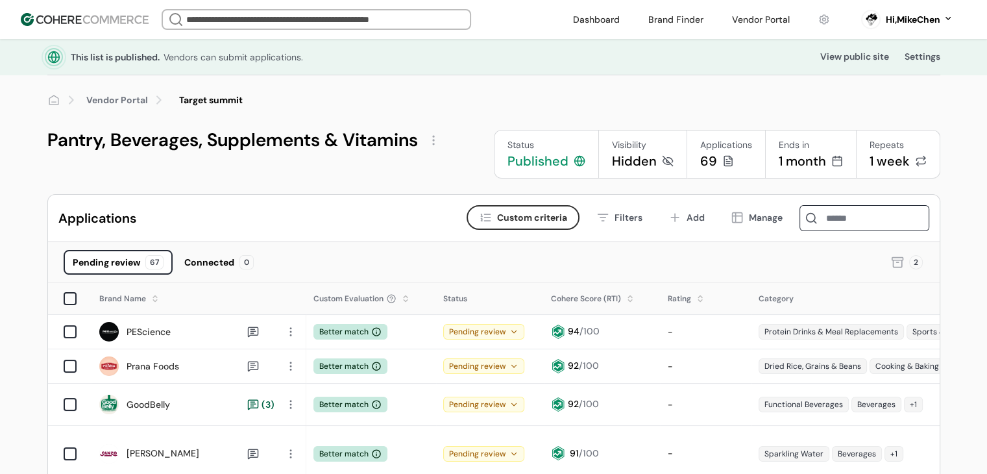
click at [433, 147] on div at bounding box center [433, 140] width 21 height 21
click at [454, 167] on link "Edit" at bounding box center [454, 171] width 18 height 13
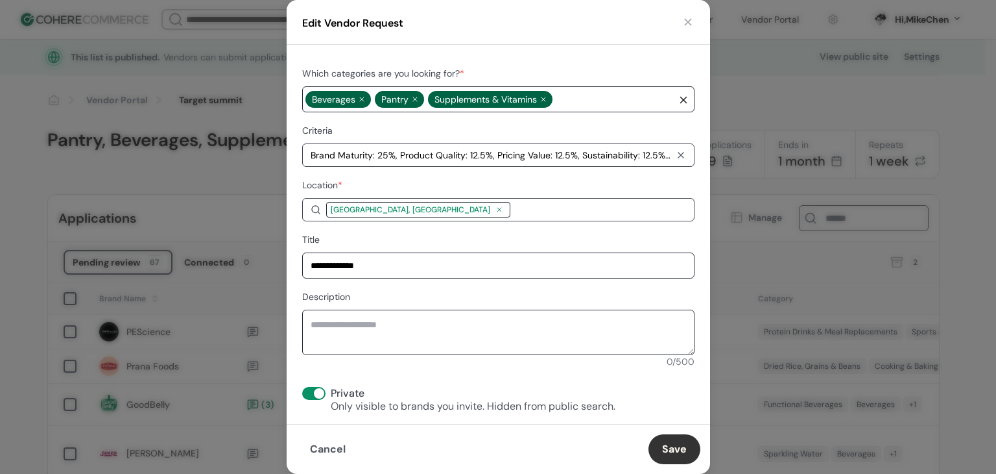
click at [516, 42] on div "Edit Vendor Request" at bounding box center [499, 22] width 424 height 45
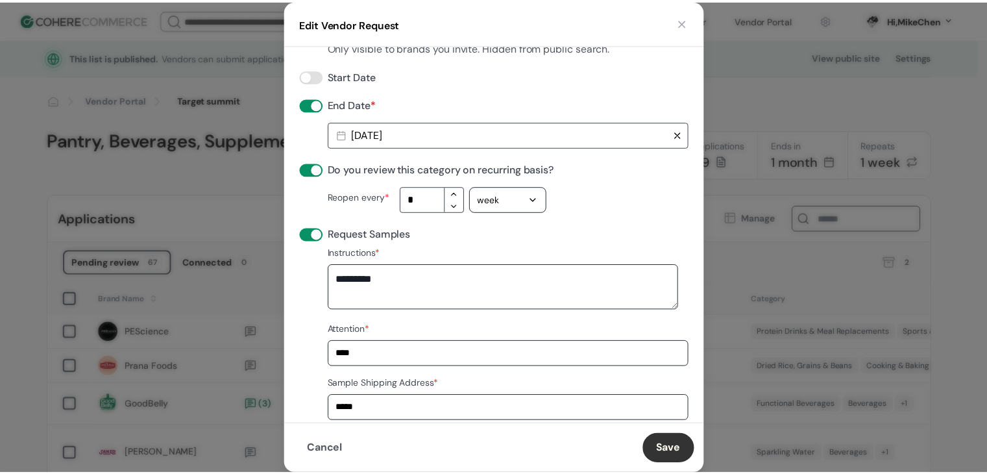
scroll to position [378, 0]
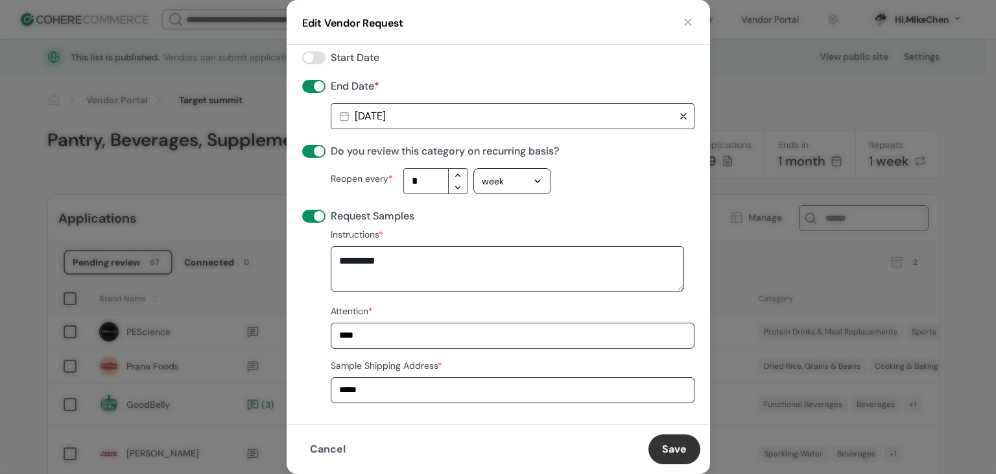
click at [656, 445] on button "Save" at bounding box center [675, 449] width 52 height 30
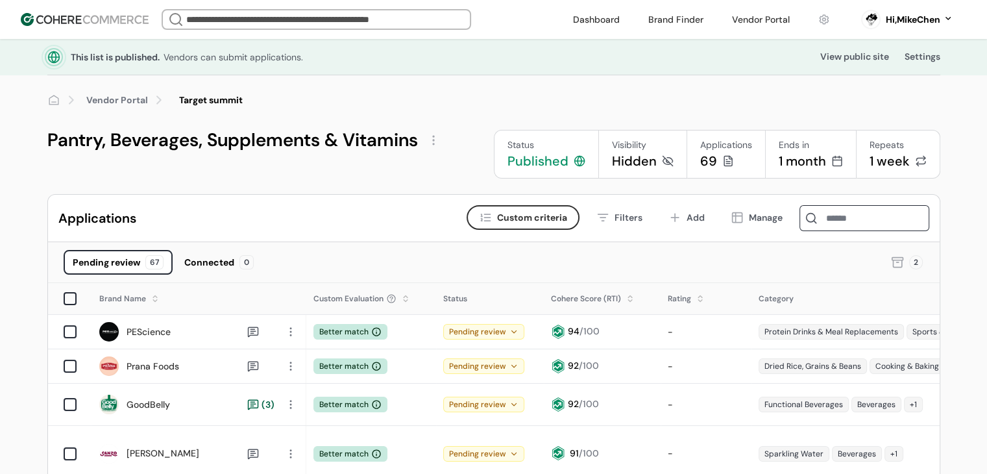
click at [405, 296] on div at bounding box center [406, 298] width 8 height 17
click at [407, 291] on div at bounding box center [406, 294] width 8 height 8
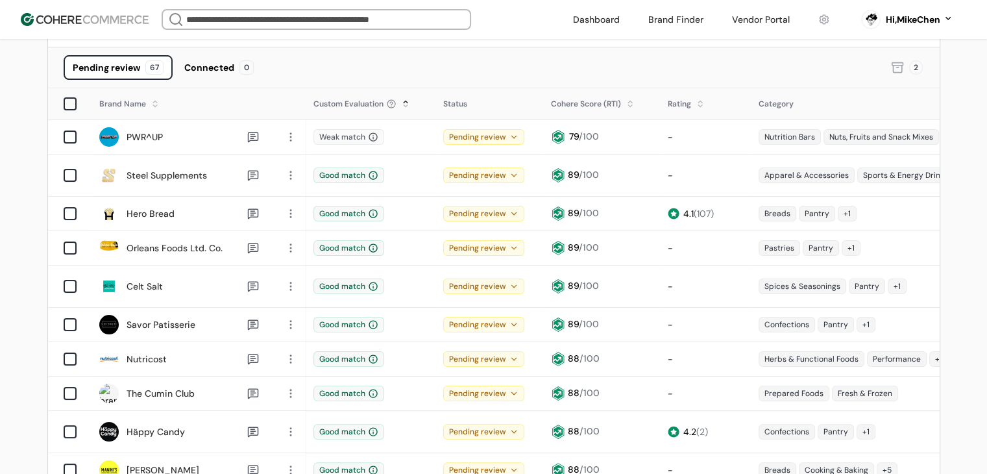
scroll to position [65, 0]
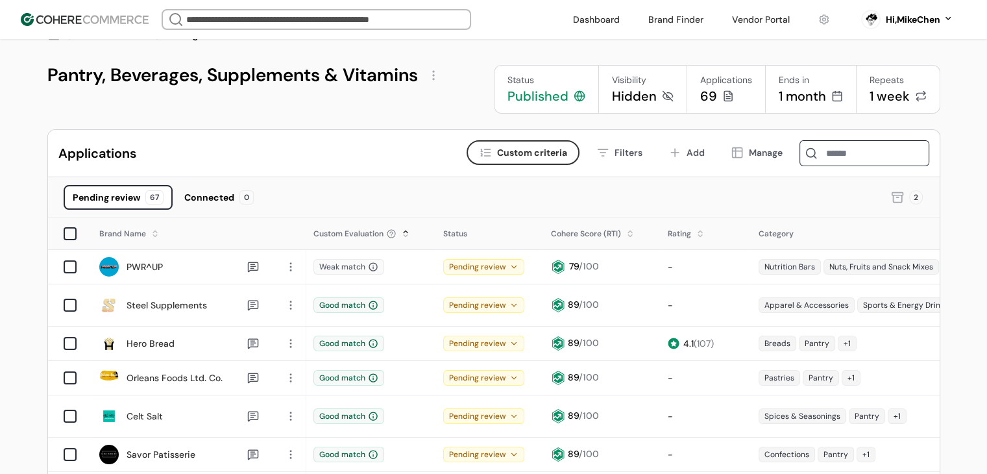
click at [600, 25] on link at bounding box center [596, 19] width 62 height 19
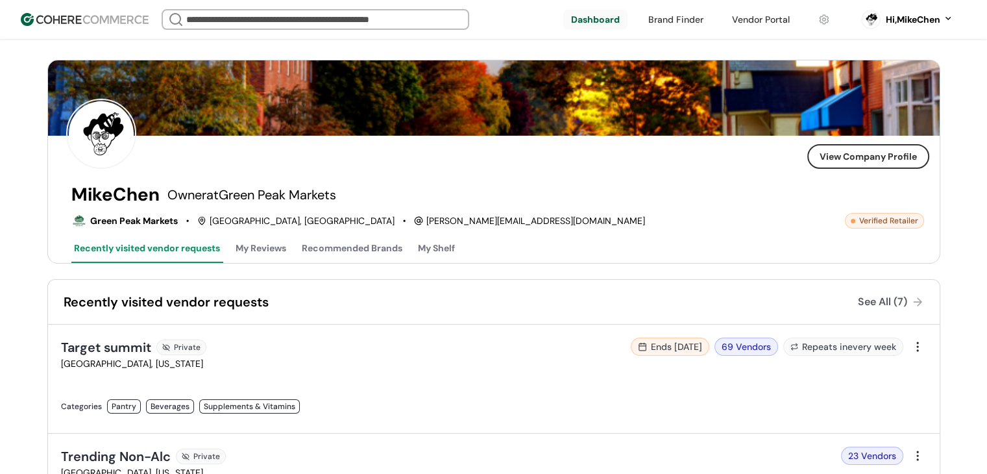
click at [274, 13] on input "search" at bounding box center [316, 19] width 264 height 18
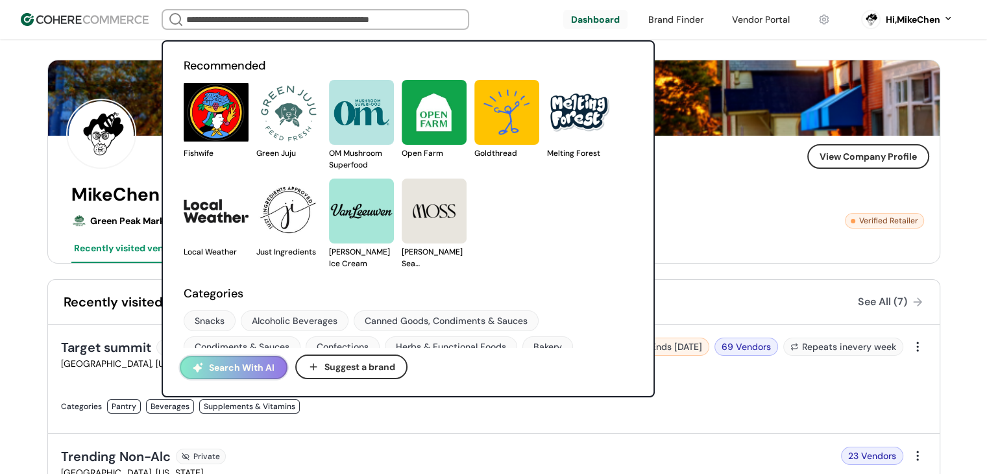
click at [234, 367] on button "Search With AI" at bounding box center [234, 366] width 108 height 23
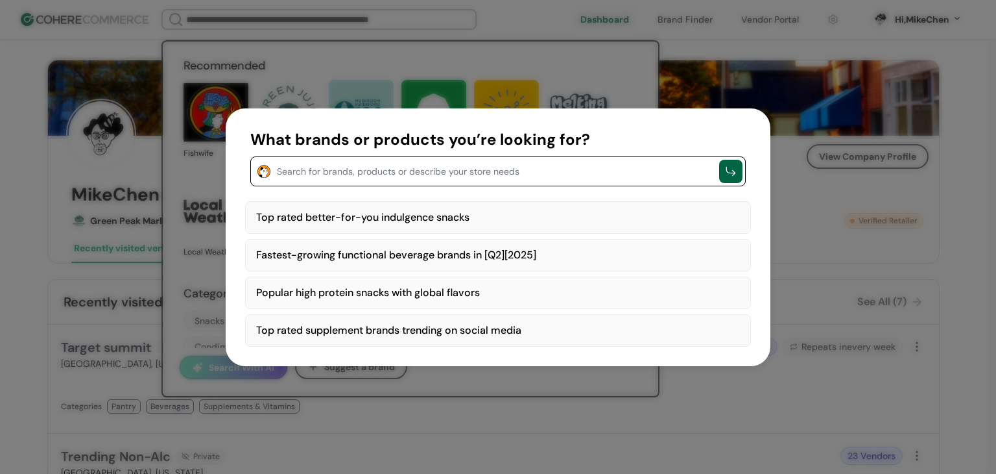
click at [461, 226] on div "Top rated better-for-you indulgence snacks" at bounding box center [498, 217] width 506 height 32
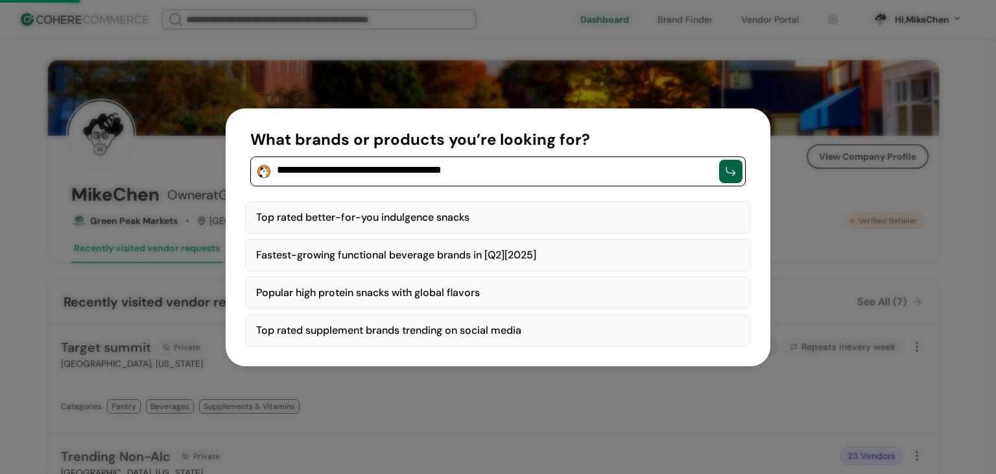
click at [457, 255] on div "Fastest-growing functional beverage brands in [Q2][2025]" at bounding box center [498, 255] width 506 height 32
type textarea "**********"
click at [726, 172] on div "button" at bounding box center [731, 171] width 13 height 13
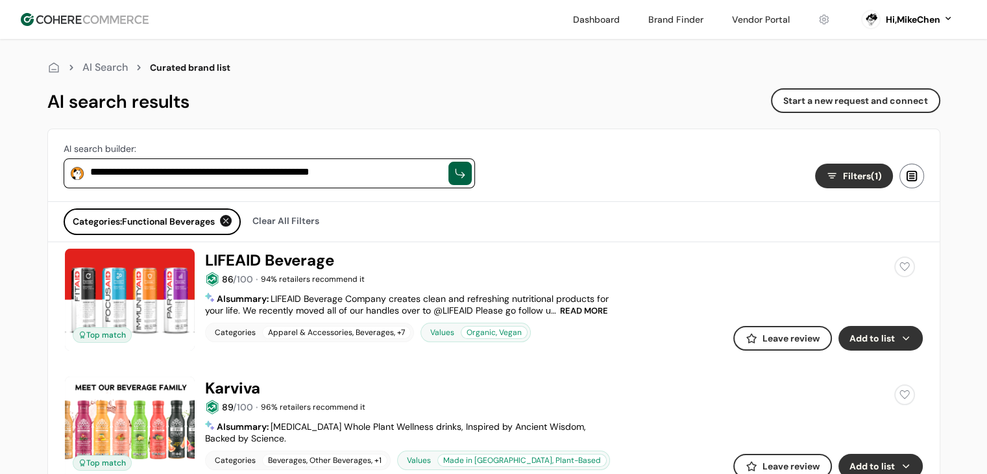
click at [911, 183] on div at bounding box center [911, 175] width 25 height 25
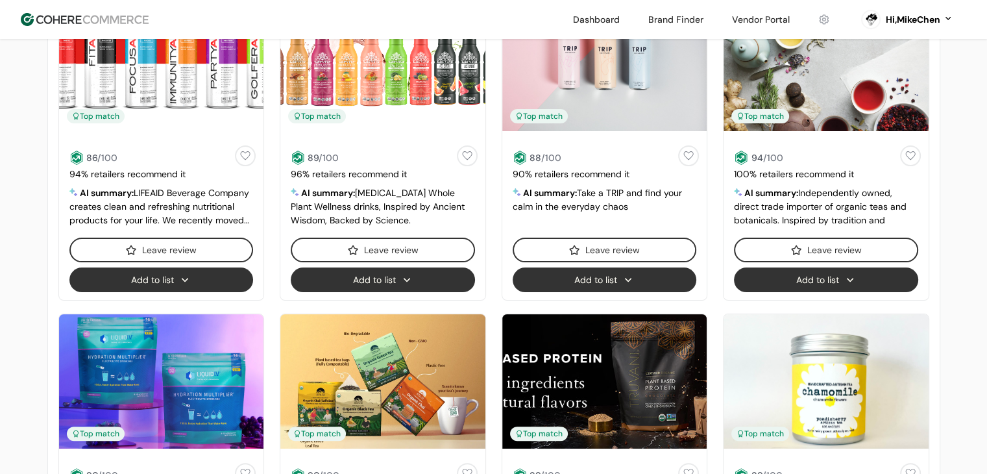
scroll to position [259, 0]
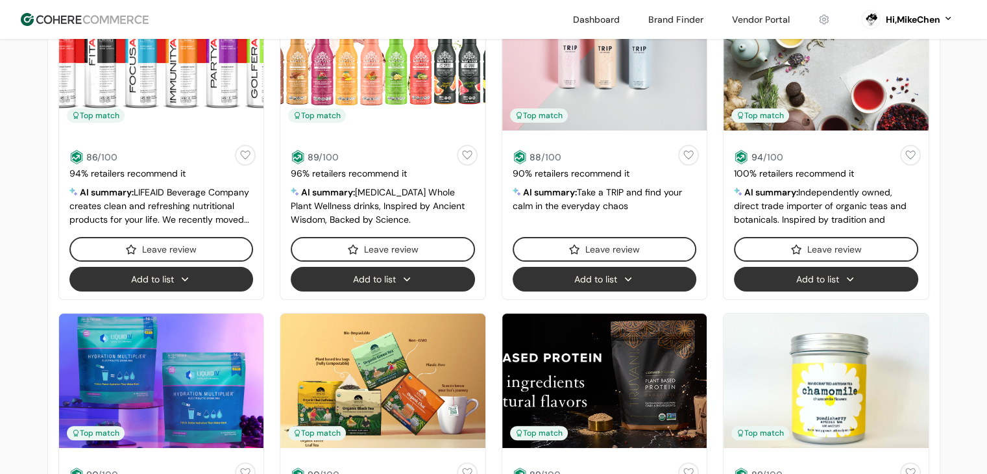
click at [810, 282] on button "Add to list" at bounding box center [826, 279] width 184 height 25
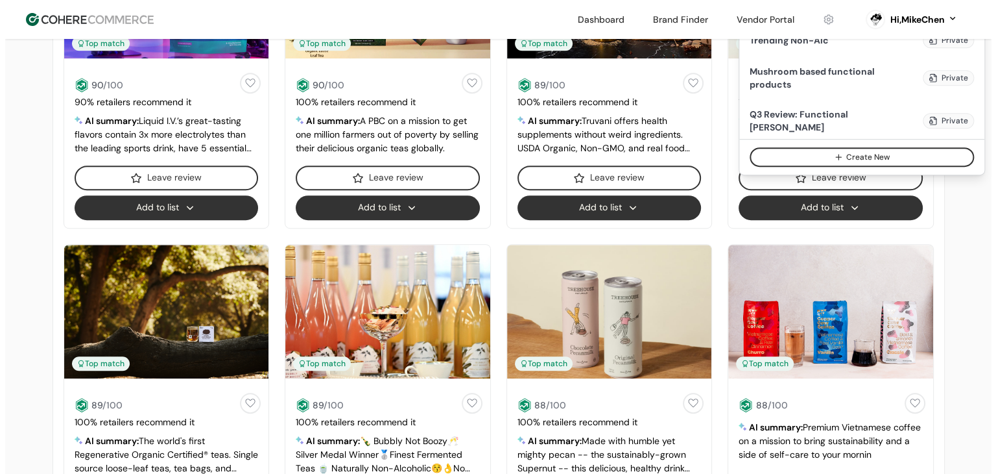
scroll to position [454, 0]
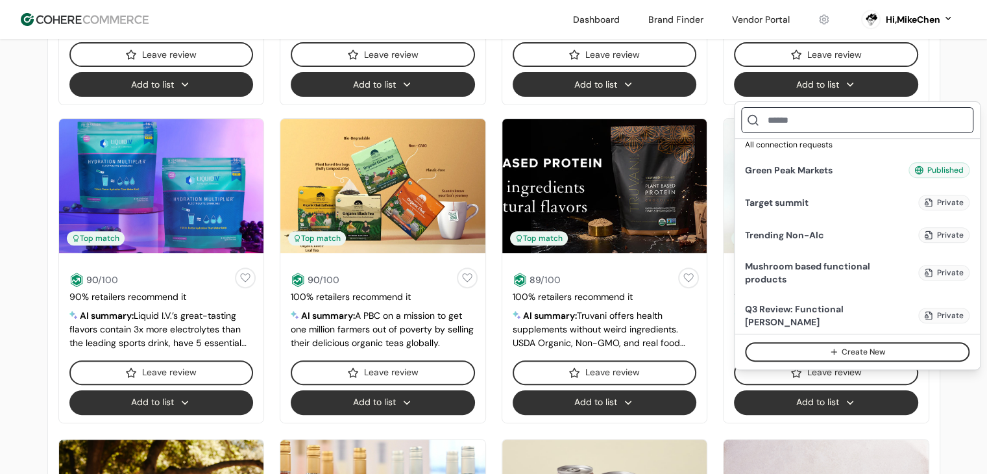
click at [881, 354] on button "Create New" at bounding box center [857, 351] width 224 height 19
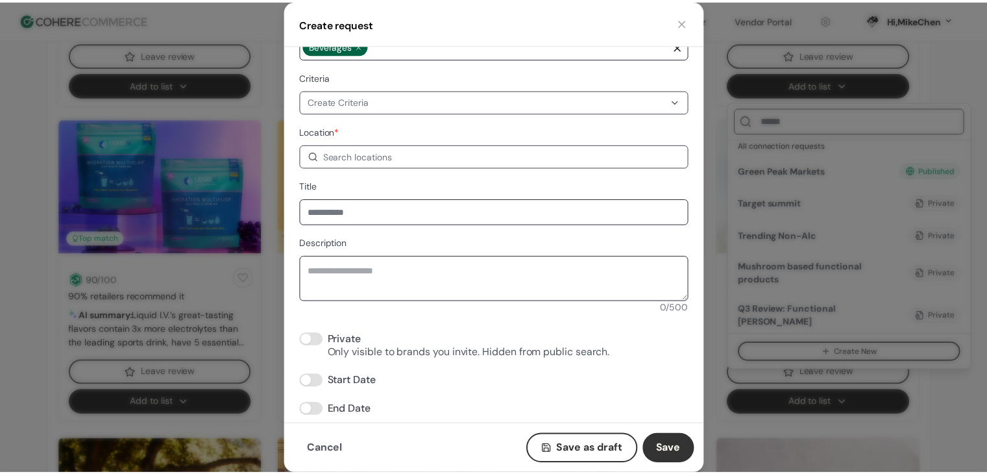
scroll to position [123, 0]
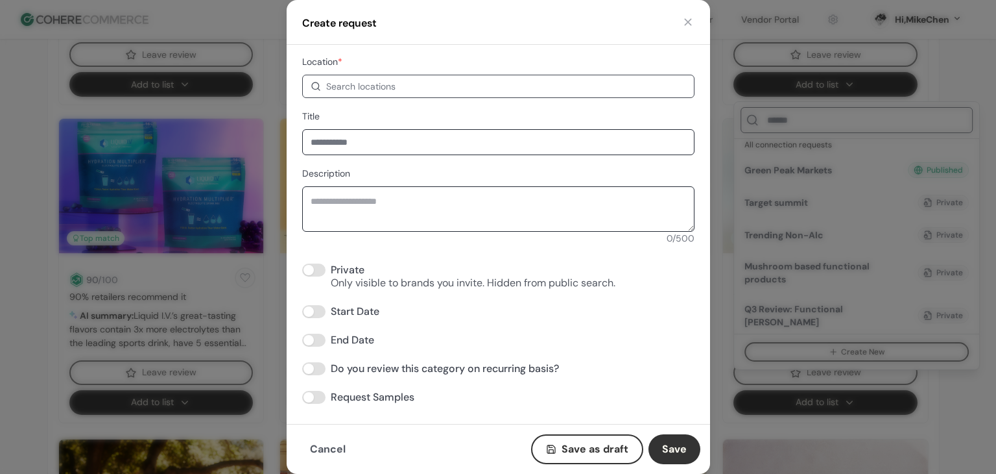
click at [338, 443] on button "Cancel" at bounding box center [327, 449] width 63 height 30
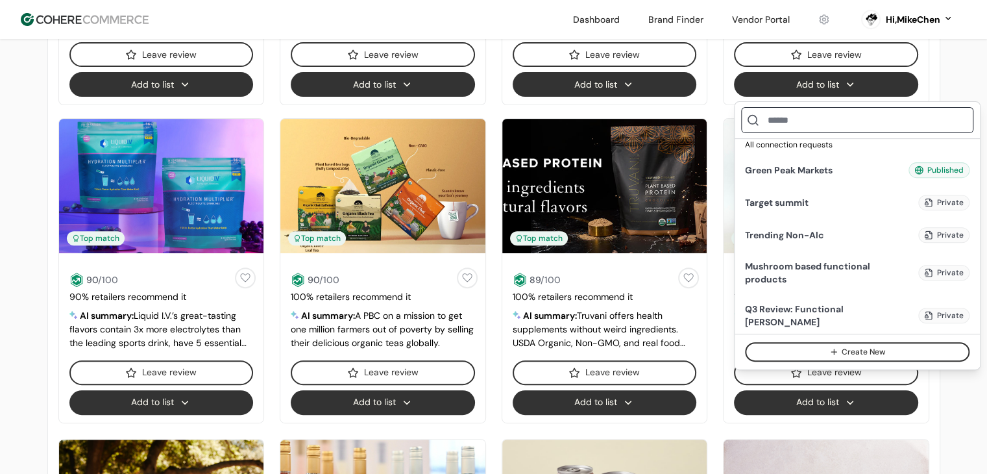
click at [590, 395] on button "Add to list" at bounding box center [604, 402] width 184 height 25
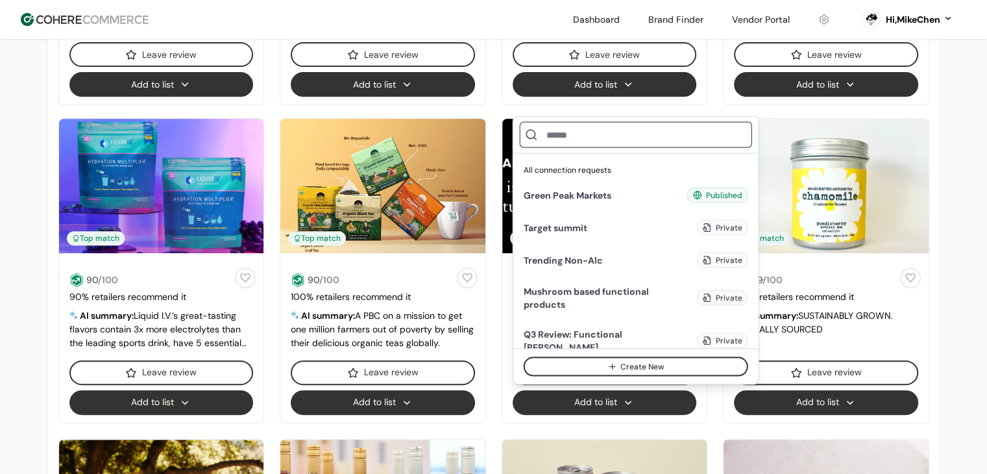
click at [808, 396] on button "Add to list" at bounding box center [826, 402] width 184 height 25
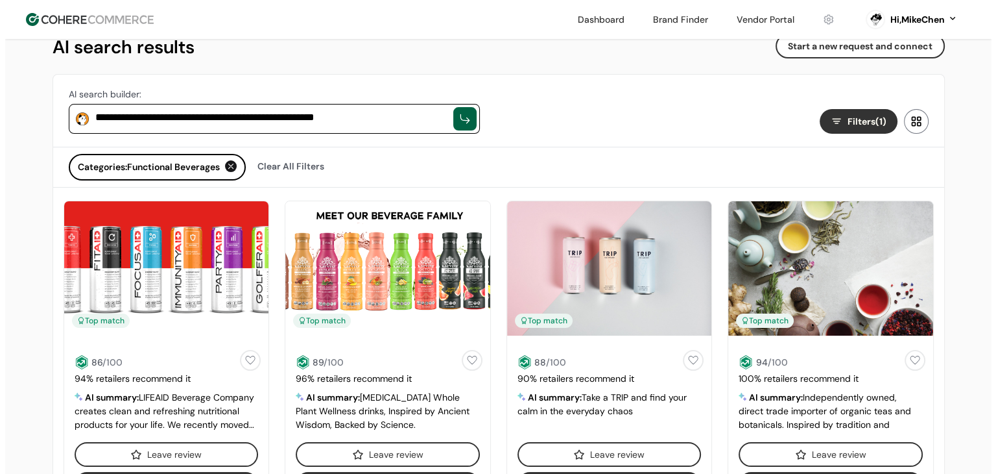
scroll to position [0, 0]
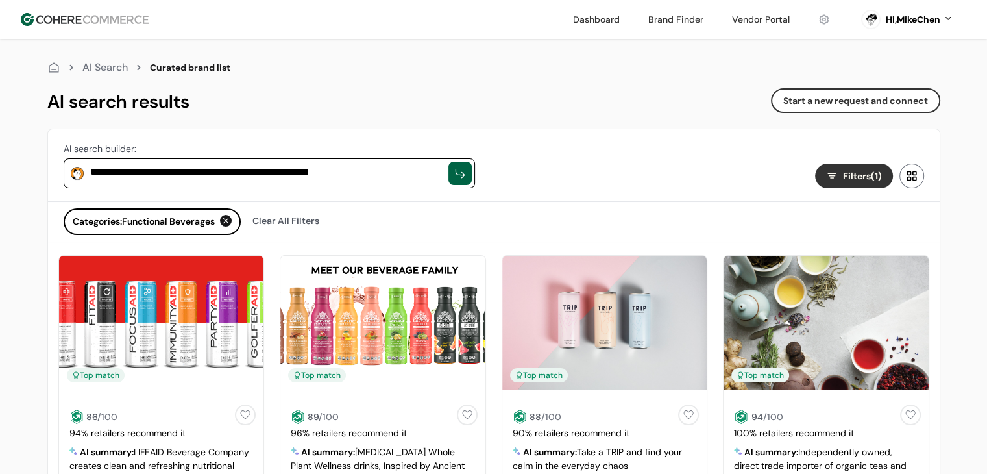
click at [690, 110] on div "AI search results Start a new request and connect" at bounding box center [493, 101] width 893 height 27
click at [809, 102] on button "Start a new request and connect" at bounding box center [855, 100] width 169 height 25
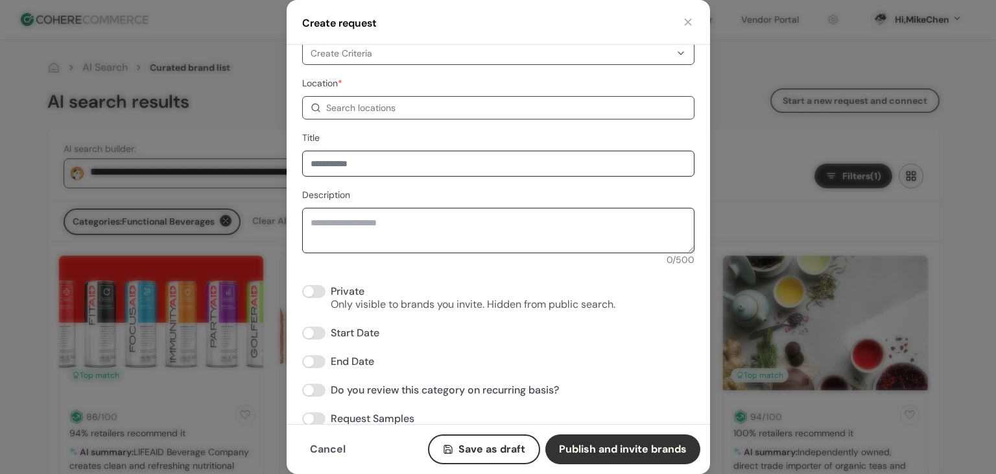
scroll to position [123, 0]
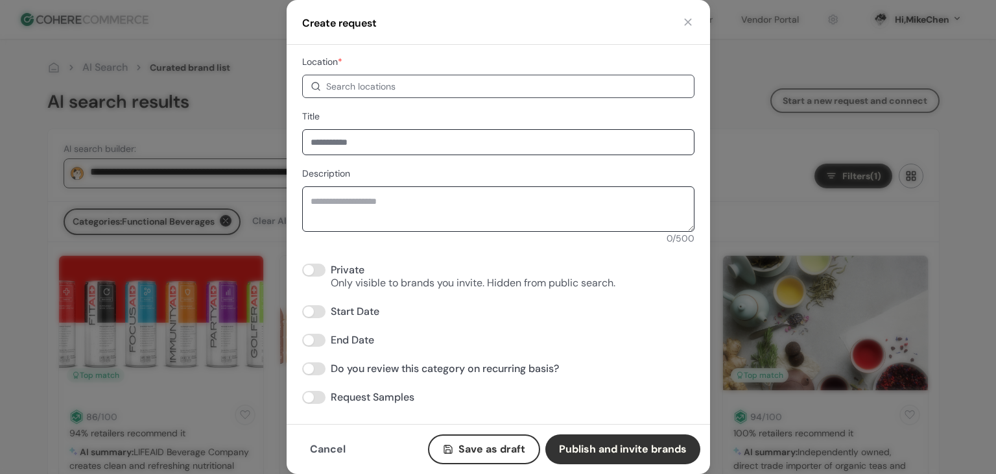
click at [479, 84] on div "Search locations" at bounding box center [506, 87] width 360 height 14
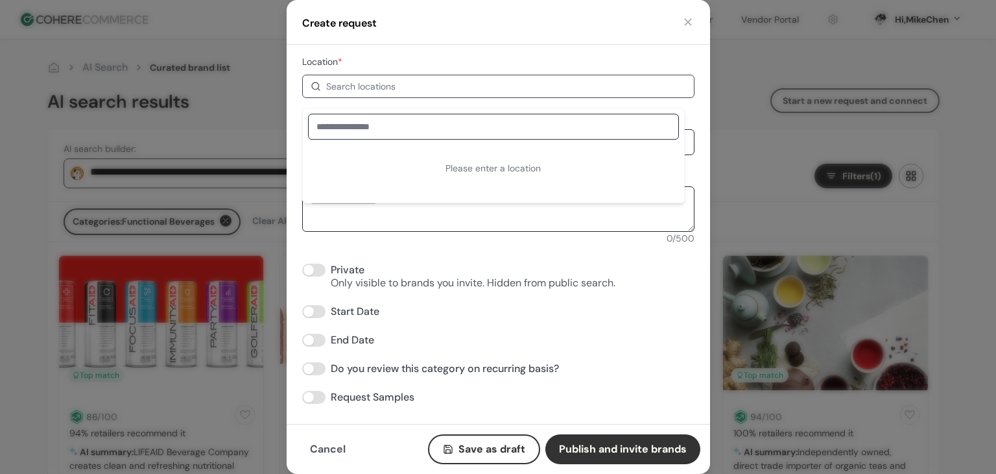
click at [483, 58] on div "Location * Search locations Please enter a location" at bounding box center [498, 76] width 392 height 44
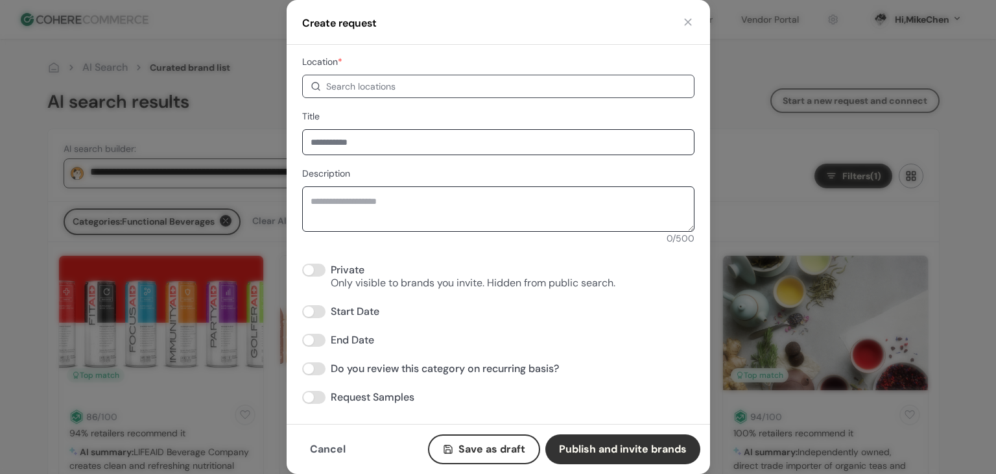
click at [504, 30] on div "Create request" at bounding box center [499, 22] width 424 height 45
click at [486, 208] on textarea "Description" at bounding box center [498, 208] width 392 height 45
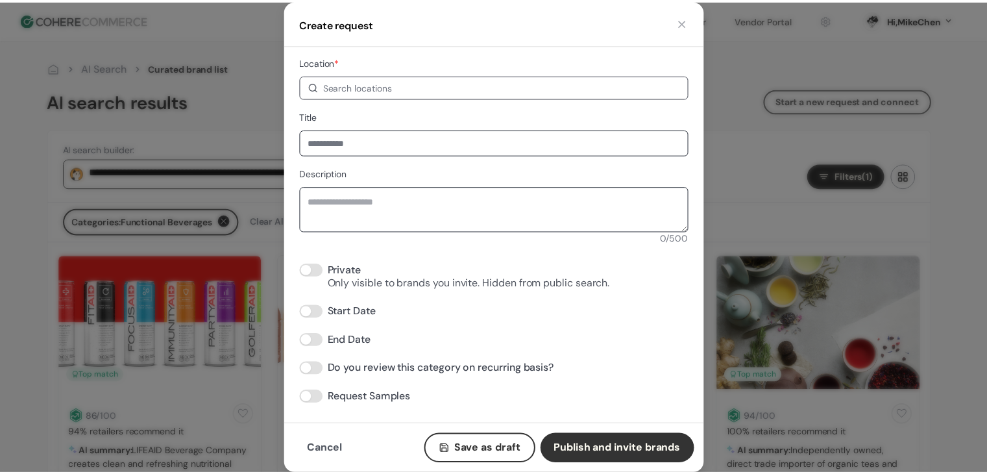
scroll to position [0, 0]
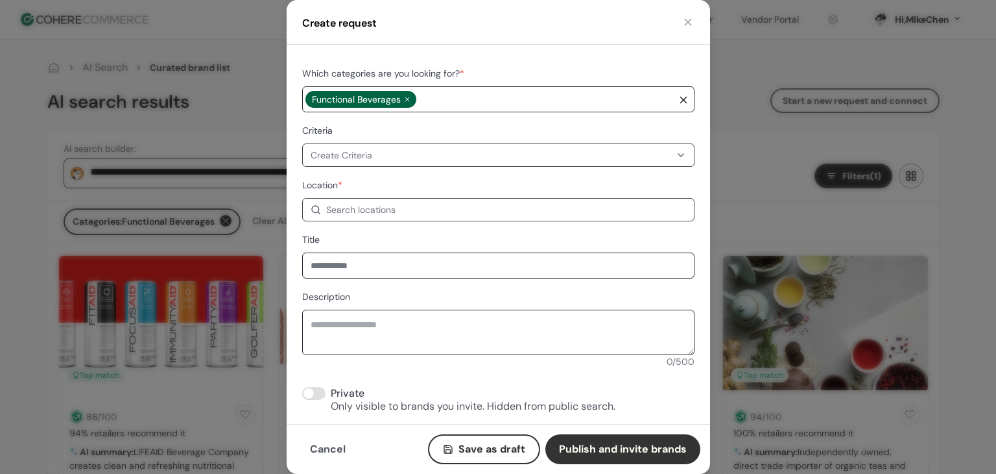
click at [688, 19] on button "button" at bounding box center [688, 22] width 13 height 13
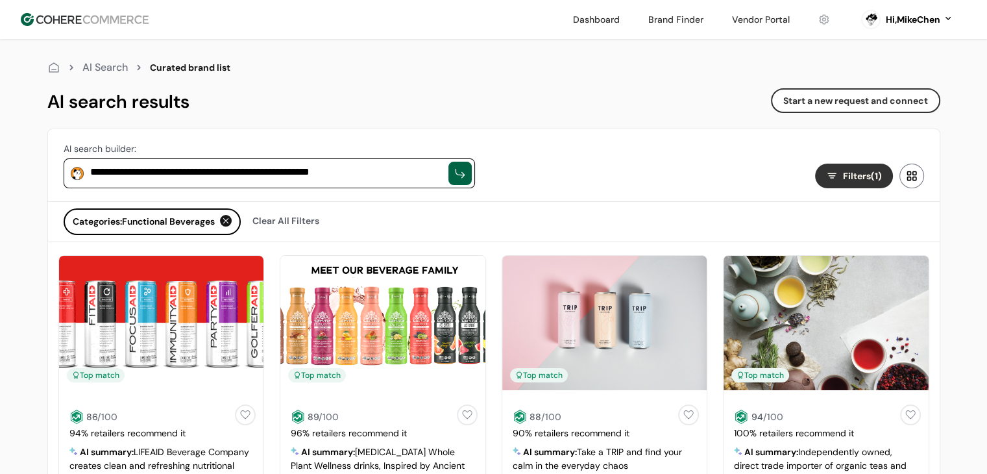
click at [392, 167] on textarea "**********" at bounding box center [266, 172] width 352 height 16
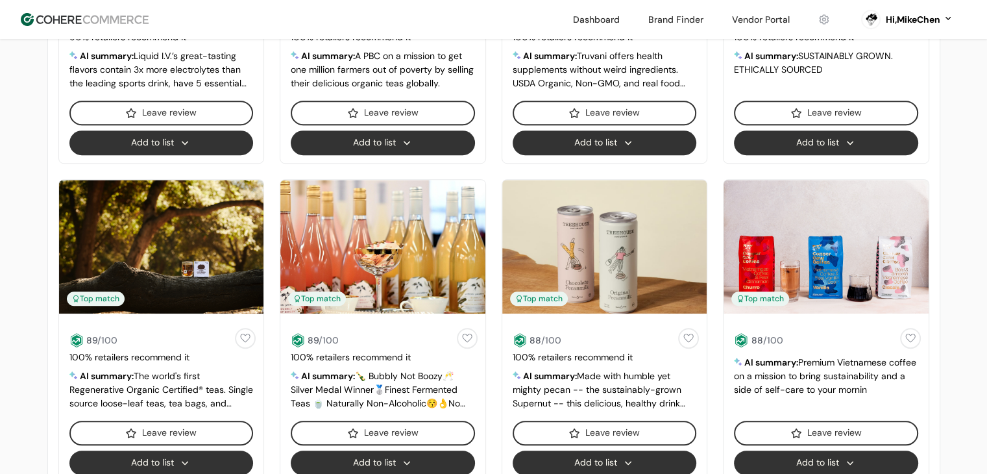
scroll to position [908, 0]
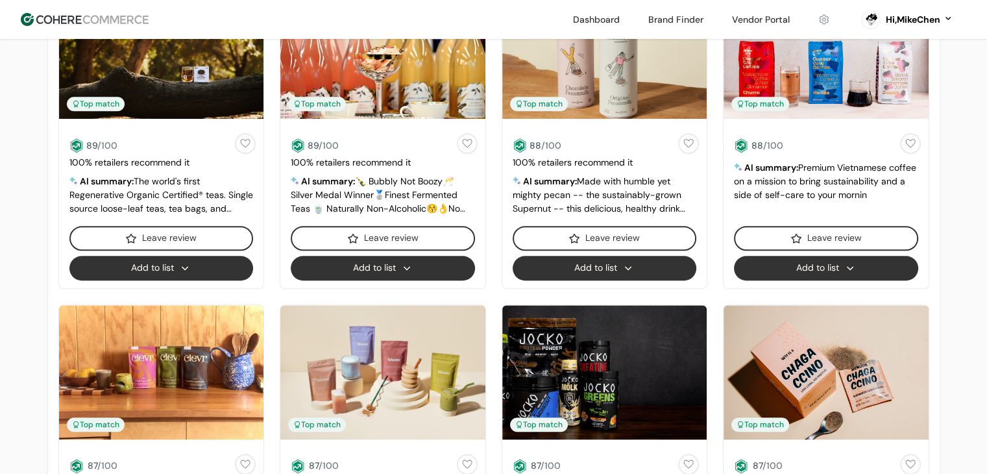
click at [171, 267] on button "Add to list" at bounding box center [161, 268] width 184 height 25
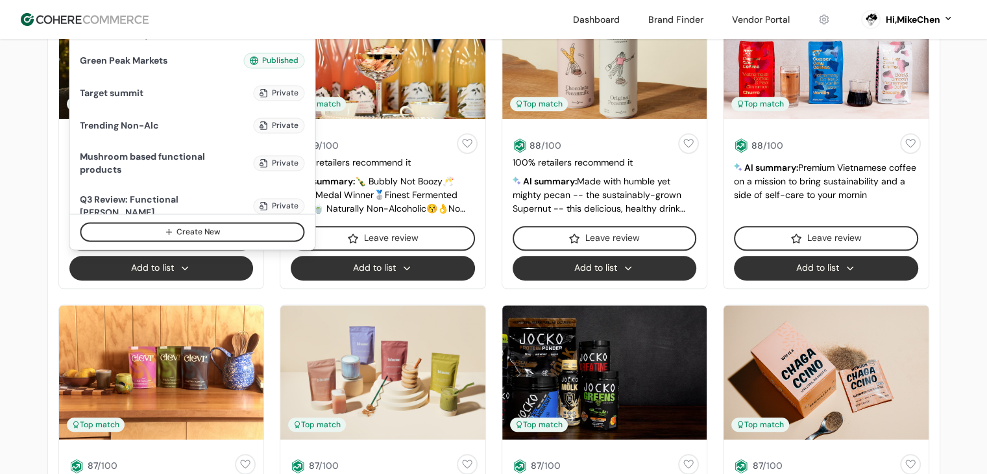
click at [170, 268] on button "Add to list" at bounding box center [161, 268] width 184 height 25
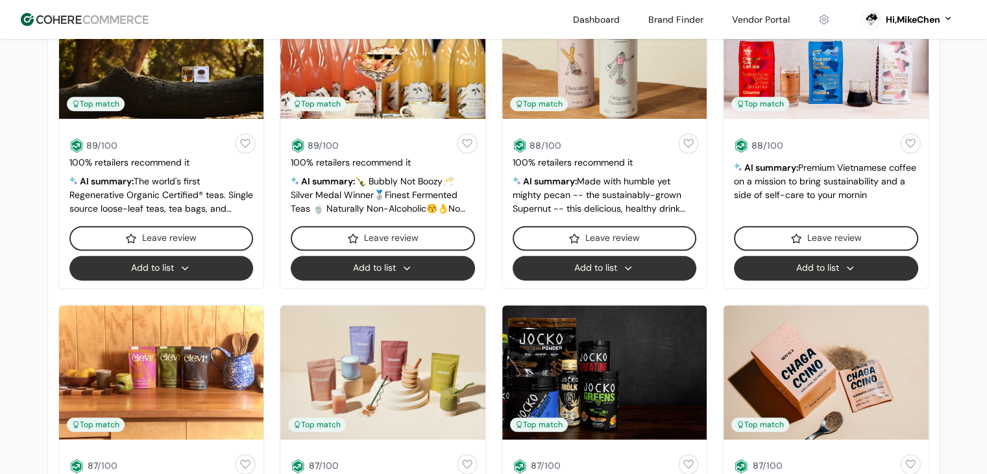
click at [171, 269] on button "Add to list" at bounding box center [161, 268] width 184 height 25
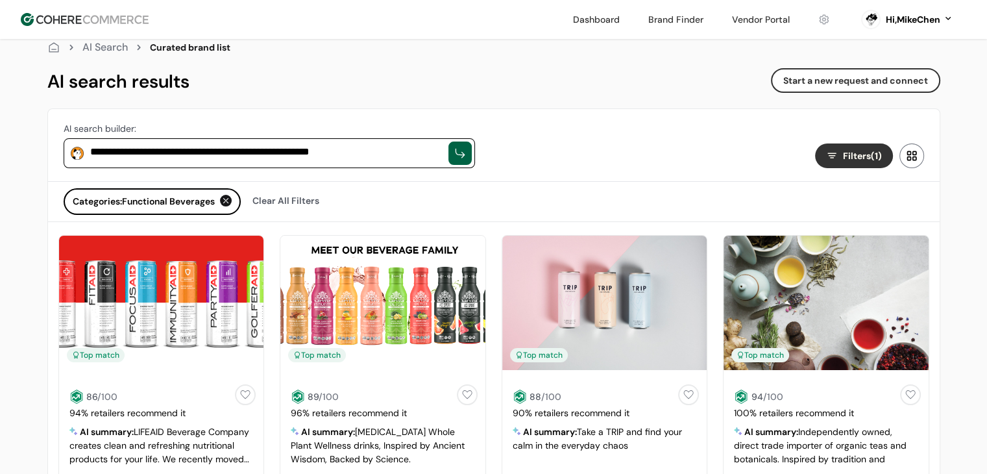
scroll to position [0, 0]
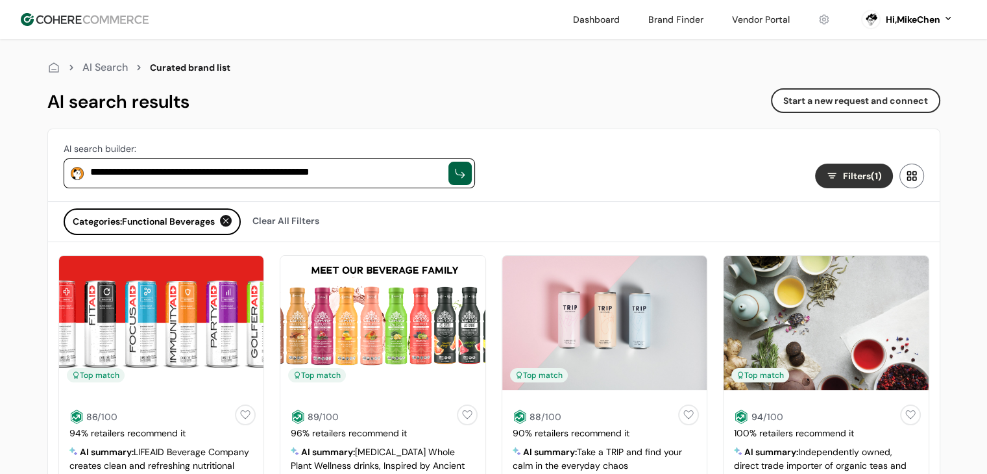
click at [860, 177] on span "Filters (1)" at bounding box center [862, 176] width 39 height 14
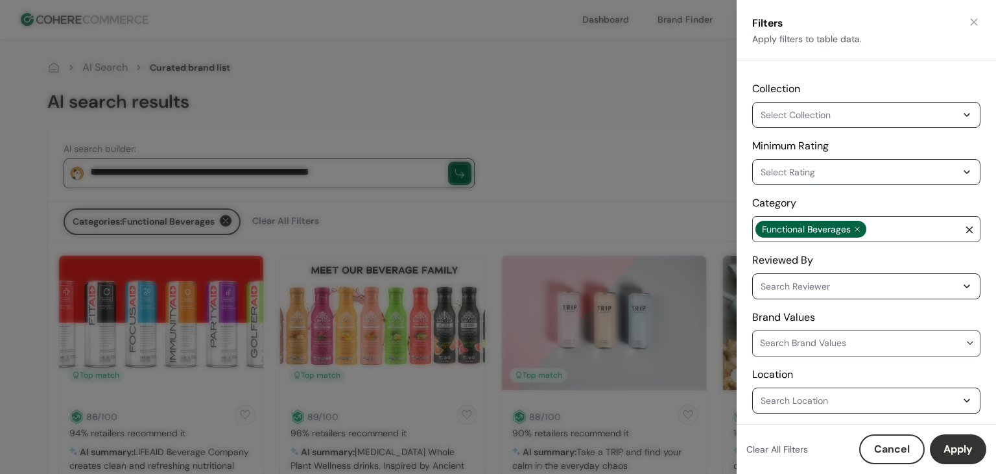
click at [896, 440] on button "Cancel" at bounding box center [892, 449] width 66 height 30
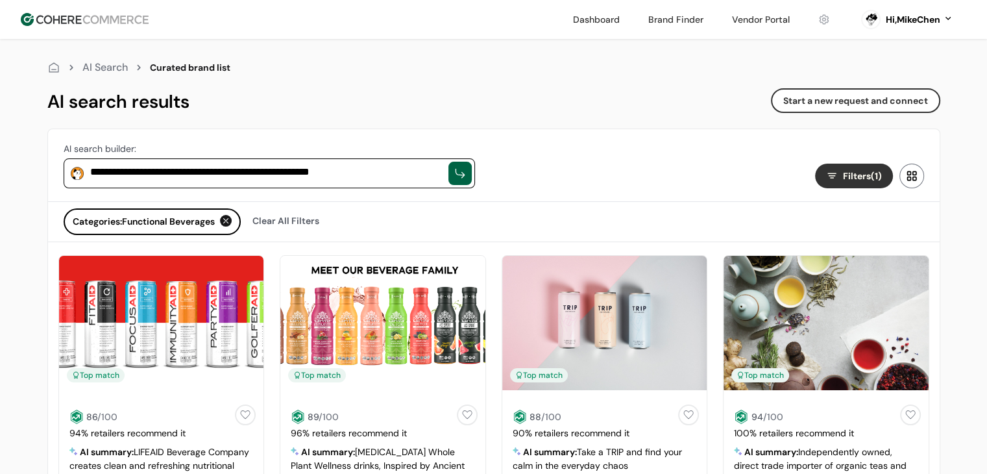
click at [649, 178] on div "Filters (1)" at bounding box center [718, 182] width 442 height 38
click at [752, 18] on link at bounding box center [760, 19] width 73 height 19
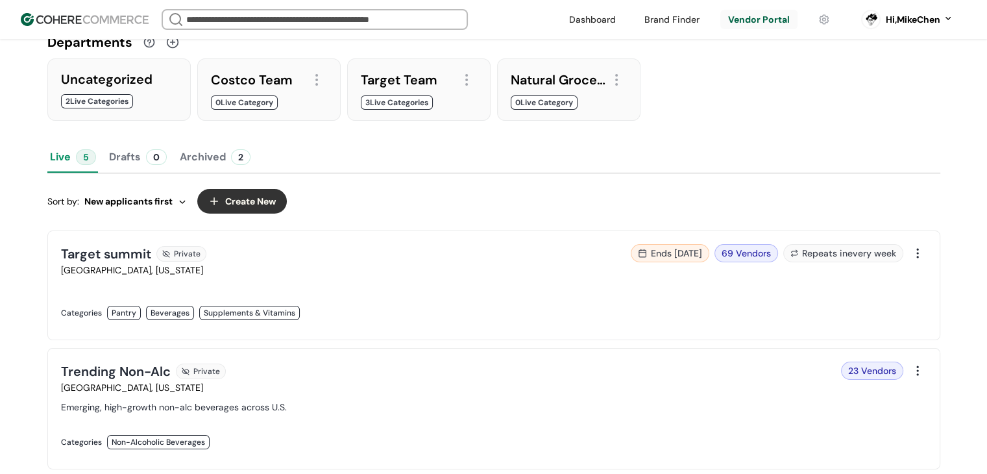
scroll to position [130, 0]
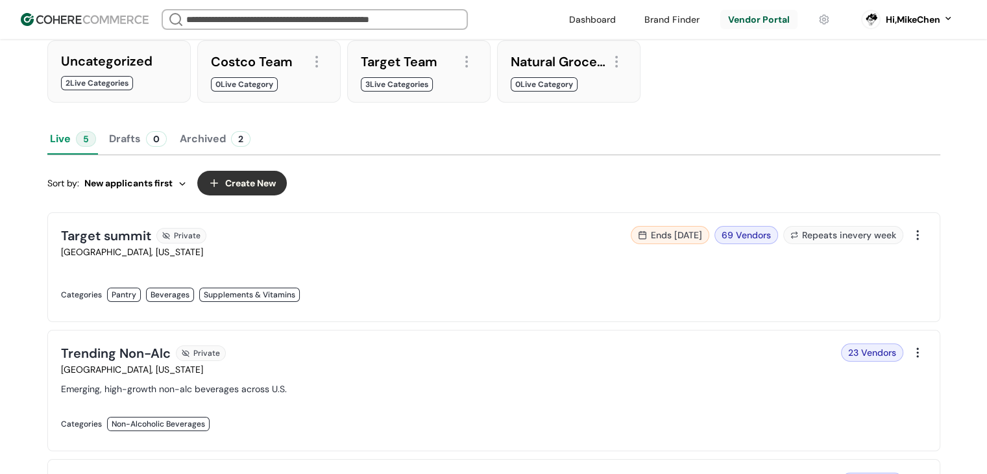
click at [917, 235] on div at bounding box center [917, 235] width 18 height 18
click at [486, 308] on link at bounding box center [273, 308] width 425 height 0
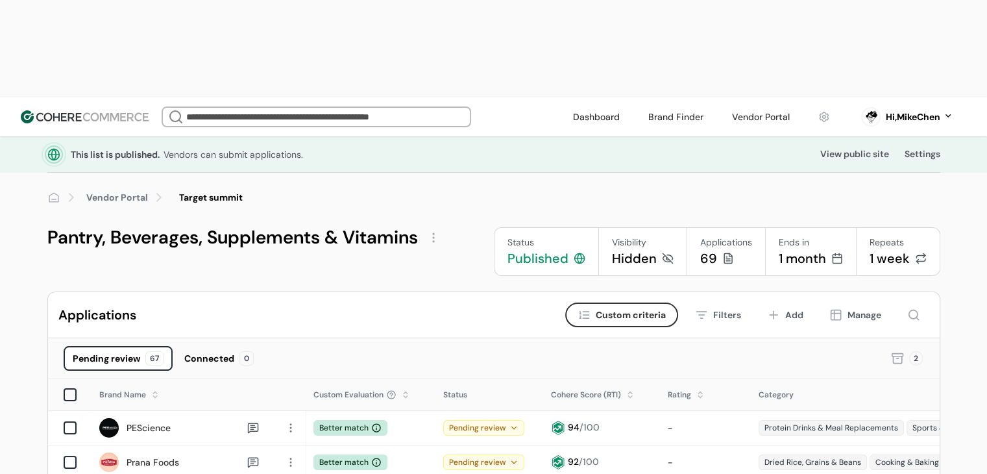
click at [544, 249] on div "Published" at bounding box center [537, 258] width 61 height 18
click at [563, 235] on div "Status" at bounding box center [546, 242] width 78 height 14
drag, startPoint x: 563, startPoint y: 149, endPoint x: 528, endPoint y: 158, distance: 36.2
click at [527, 227] on div "Status Published" at bounding box center [546, 251] width 105 height 49
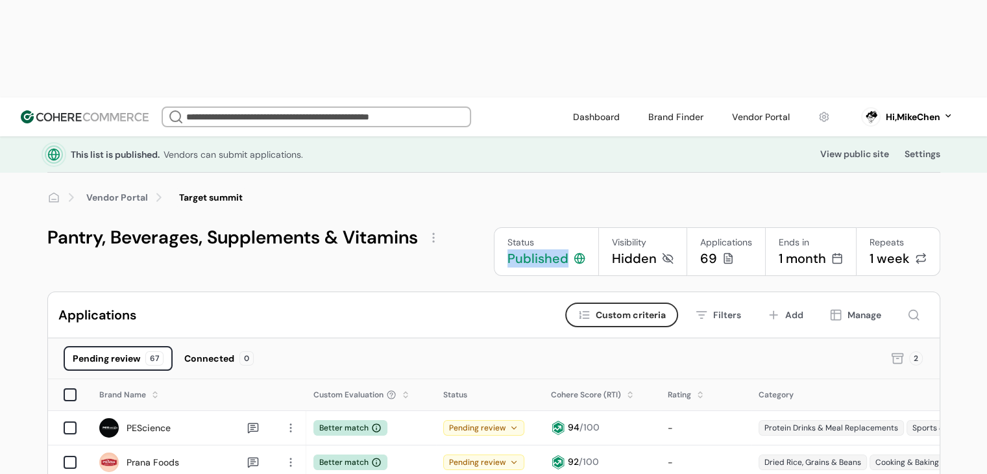
click at [562, 235] on div "Status" at bounding box center [546, 242] width 78 height 14
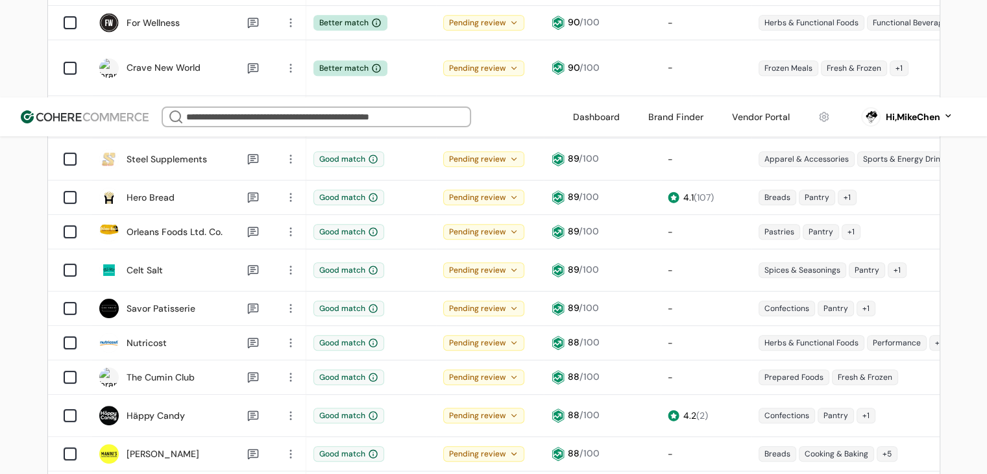
scroll to position [778, 0]
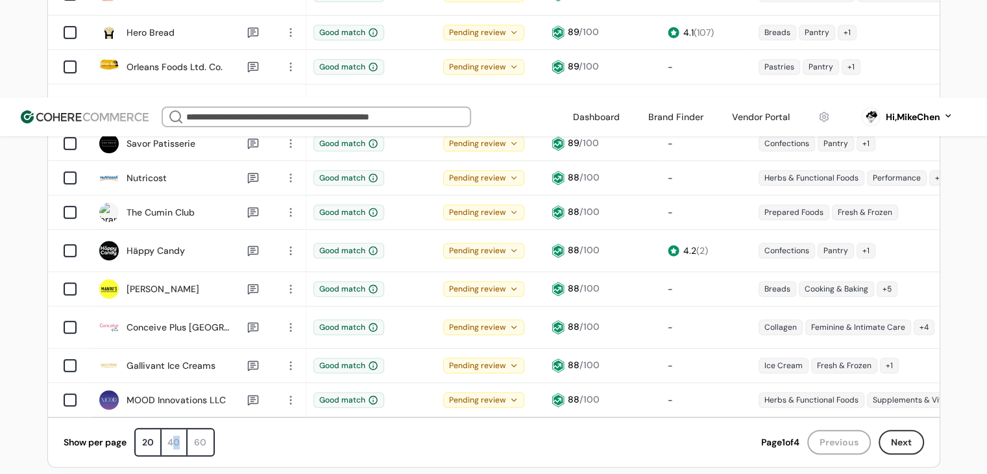
click at [174, 429] on div "40" at bounding box center [175, 442] width 26 height 26
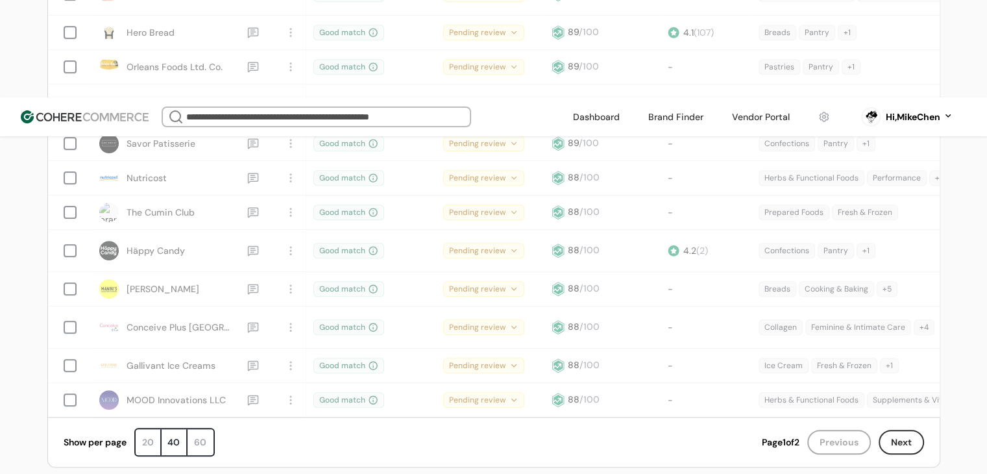
click at [283, 427] on div "Show per page 20 40 60" at bounding box center [413, 441] width 698 height 29
click at [176, 429] on div "40" at bounding box center [175, 442] width 26 height 26
click at [244, 416] on div "Show per page 20 40 60 Page 1 of 2 Previous Next Page 1 of 2" at bounding box center [493, 441] width 891 height 50
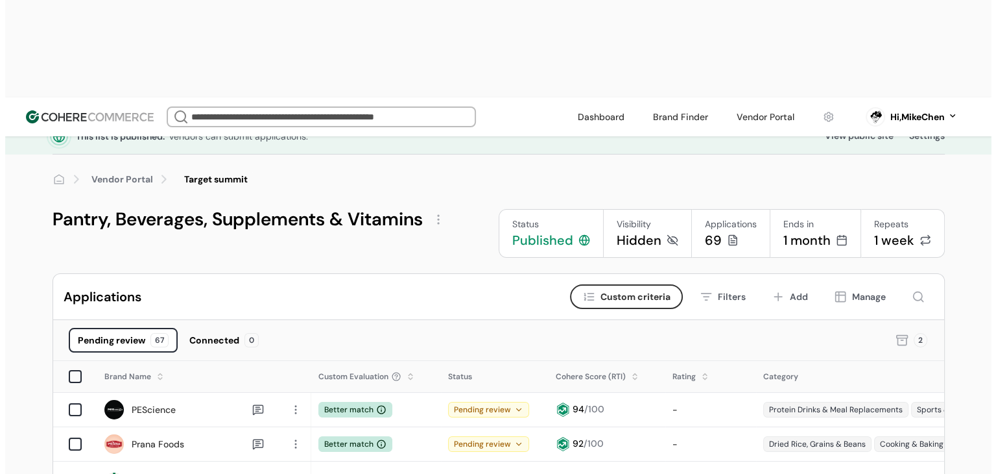
scroll to position [0, 0]
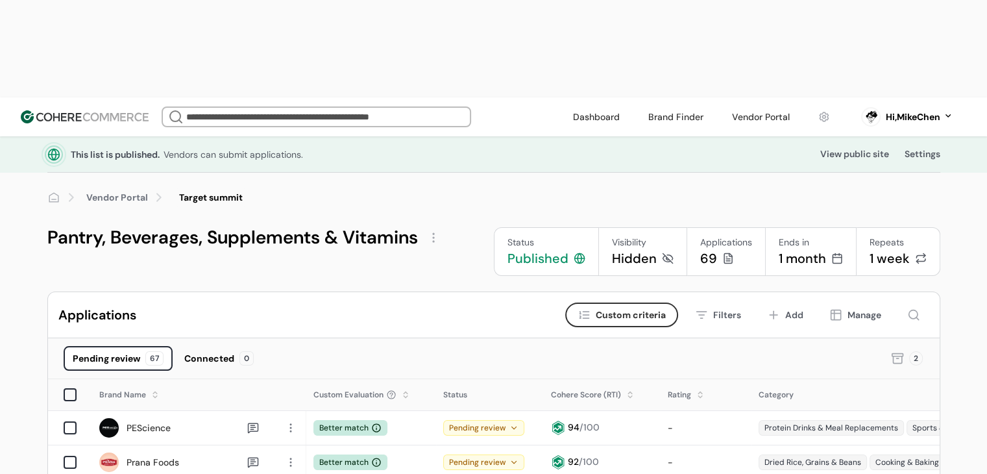
click at [57, 145] on div at bounding box center [54, 154] width 18 height 18
click at [176, 148] on p "Vendors can submit applications." at bounding box center [232, 154] width 139 height 13
click at [205, 148] on p "Vendors can submit applications." at bounding box center [232, 154] width 139 height 13
click at [267, 136] on div "This list is published. Vendors can submit applications. View public site Setti…" at bounding box center [493, 154] width 893 height 36
click at [293, 148] on p "Vendors can submit applications." at bounding box center [232, 154] width 139 height 13
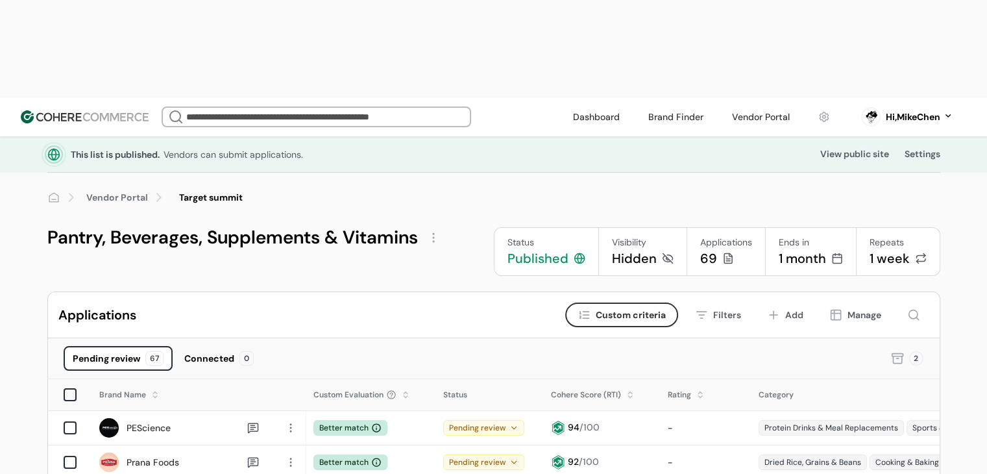
click at [300, 148] on p "Vendors can submit applications." at bounding box center [232, 154] width 139 height 13
click at [920, 136] on div "This list is published. Vendors can submit applications. View public site Setti…" at bounding box center [493, 154] width 893 height 36
click at [919, 147] on div "Settings" at bounding box center [922, 154] width 36 height 14
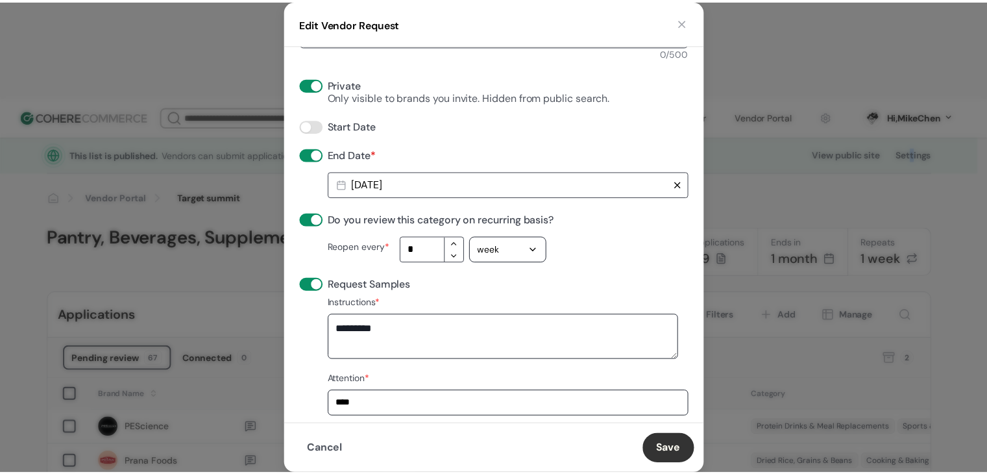
scroll to position [378, 0]
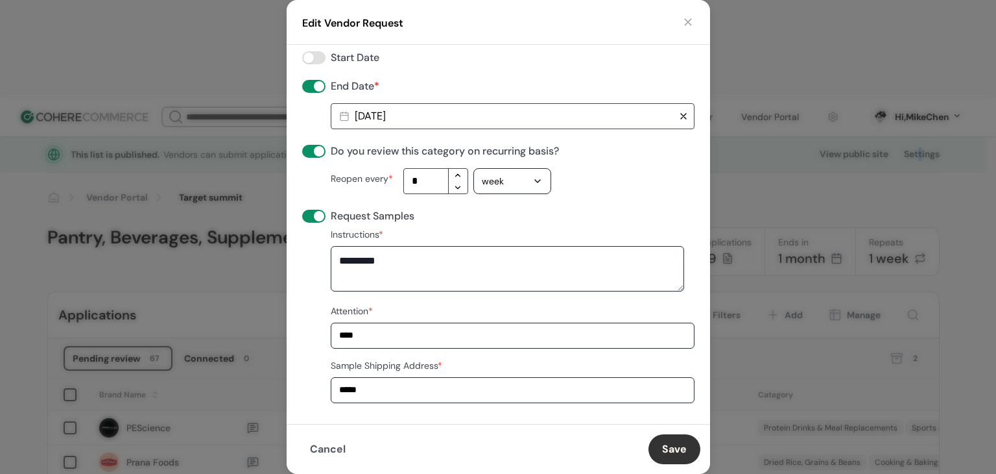
click at [319, 446] on button "Cancel" at bounding box center [327, 449] width 63 height 30
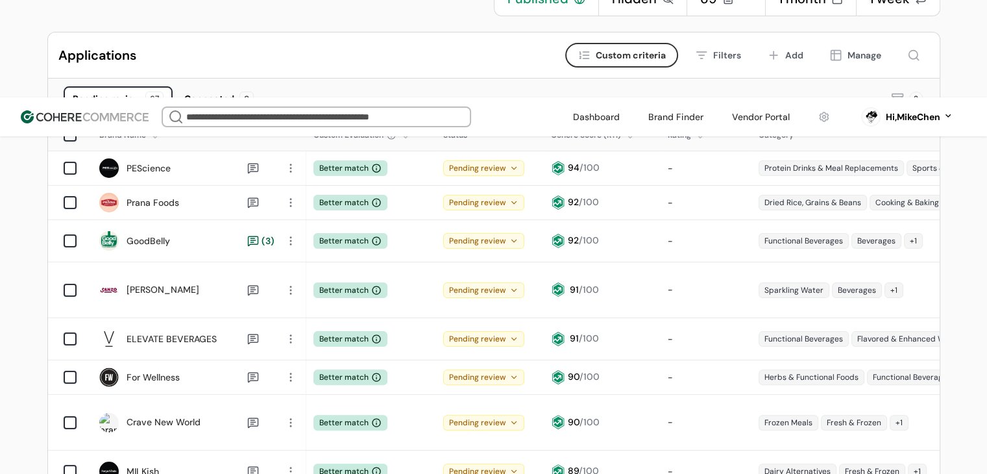
scroll to position [0, 0]
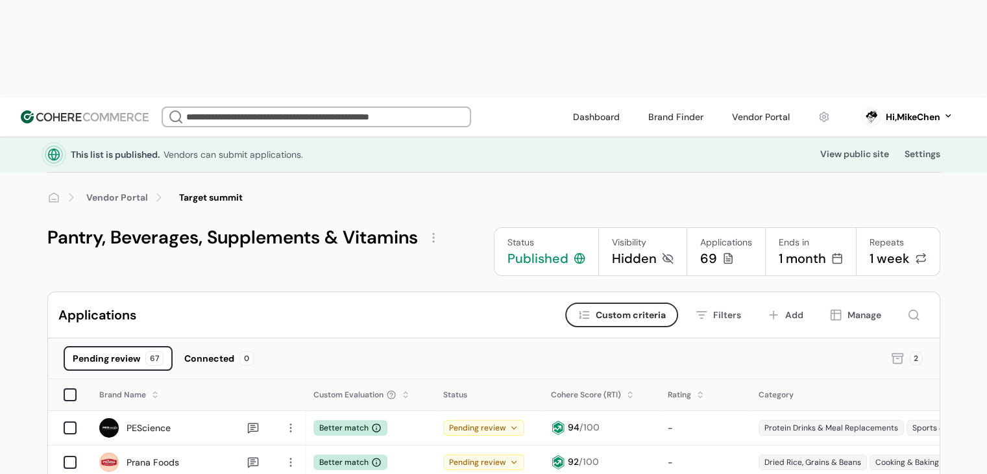
click at [854, 147] on div "View public site" at bounding box center [854, 154] width 69 height 14
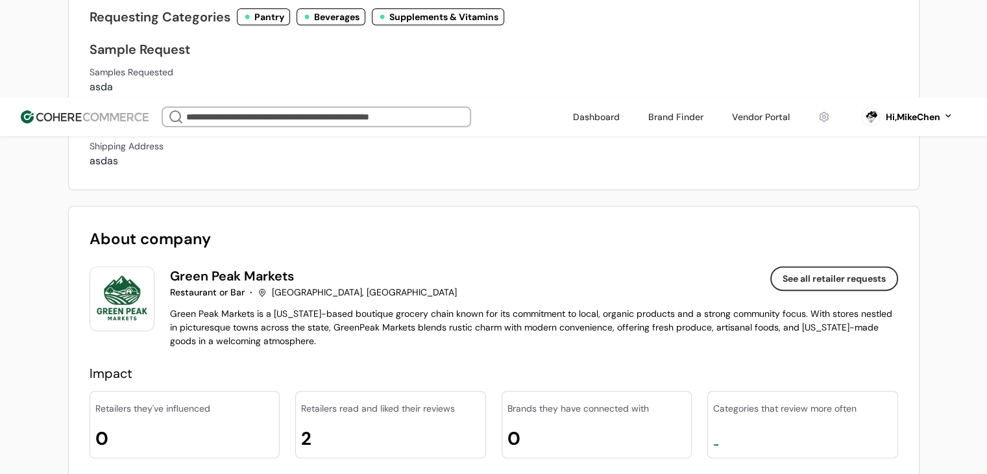
scroll to position [454, 0]
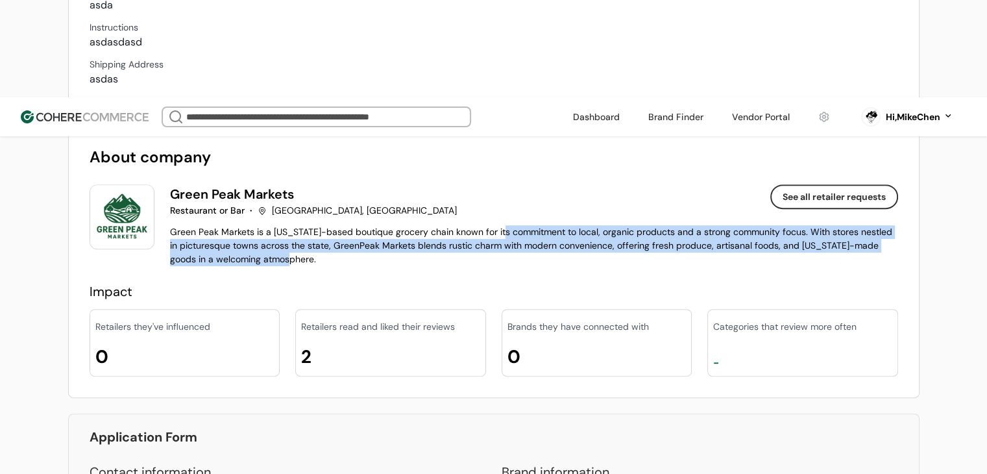
drag, startPoint x: 504, startPoint y: 138, endPoint x: 485, endPoint y: 131, distance: 20.7
click at [485, 225] on div "Green Peak Markets is a [US_STATE]-based boutique grocery chain known for its c…" at bounding box center [534, 245] width 728 height 41
click at [500, 225] on div "Green Peak Markets is a [US_STATE]-based boutique grocery chain known for its c…" at bounding box center [534, 245] width 728 height 41
click at [496, 225] on div "Green Peak Markets is a [US_STATE]-based boutique grocery chain known for its c…" at bounding box center [534, 245] width 728 height 41
click at [522, 225] on div "Green Peak Markets is a [US_STATE]-based boutique grocery chain known for its c…" at bounding box center [534, 245] width 728 height 41
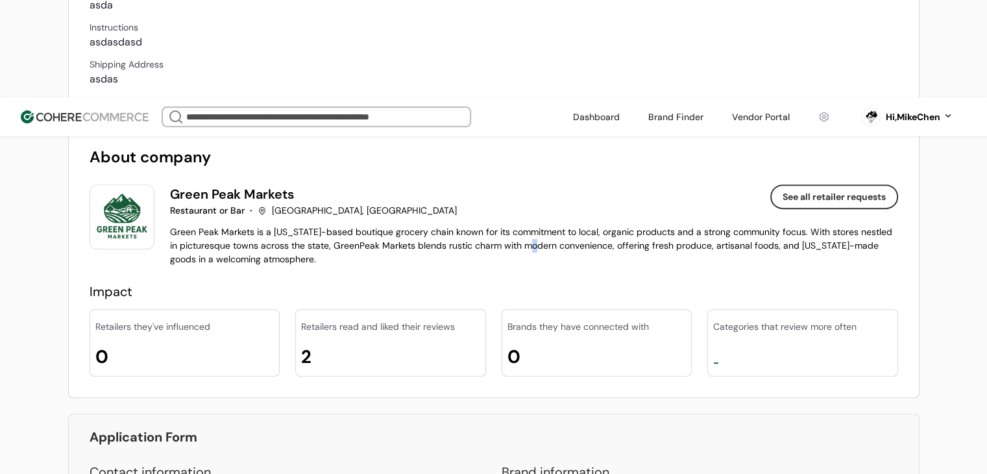
click at [537, 225] on div "Green Peak Markets is a [US_STATE]-based boutique grocery chain known for its c…" at bounding box center [534, 245] width 728 height 41
click at [808, 315] on div "Categories that review more often" at bounding box center [802, 326] width 179 height 23
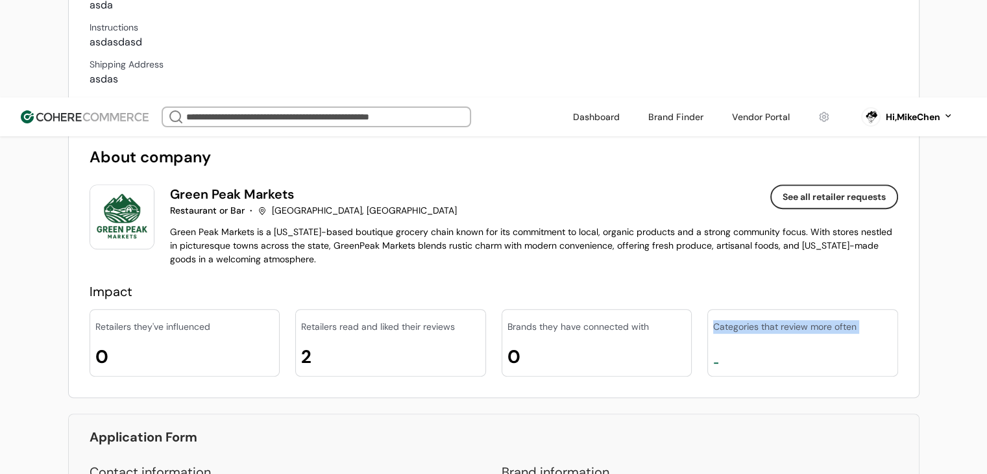
click at [799, 309] on div "Categories that review more often -" at bounding box center [802, 342] width 191 height 67
click at [755, 315] on div "Categories that review more often" at bounding box center [802, 326] width 179 height 23
click at [743, 315] on div "Categories that review more often" at bounding box center [802, 326] width 179 height 23
click at [736, 309] on div "Categories that review more often -" at bounding box center [802, 342] width 191 height 67
click at [737, 355] on div "-" at bounding box center [802, 363] width 179 height 16
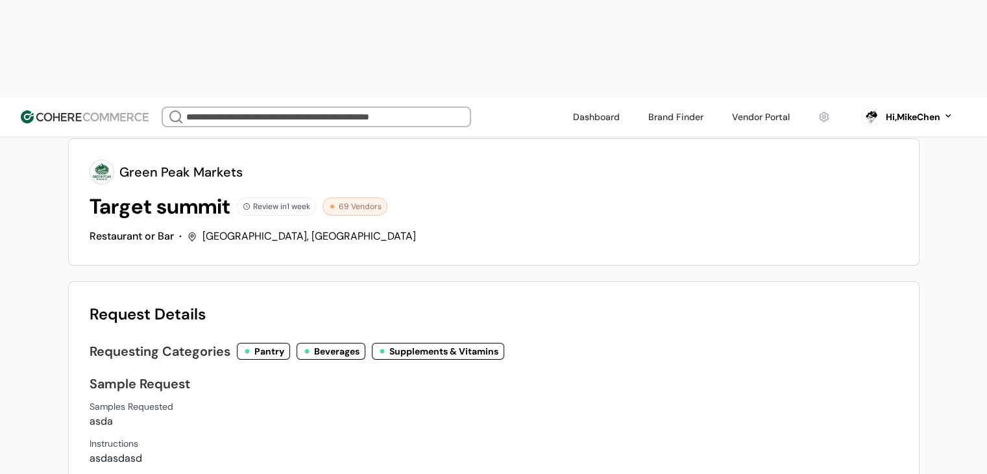
scroll to position [0, 0]
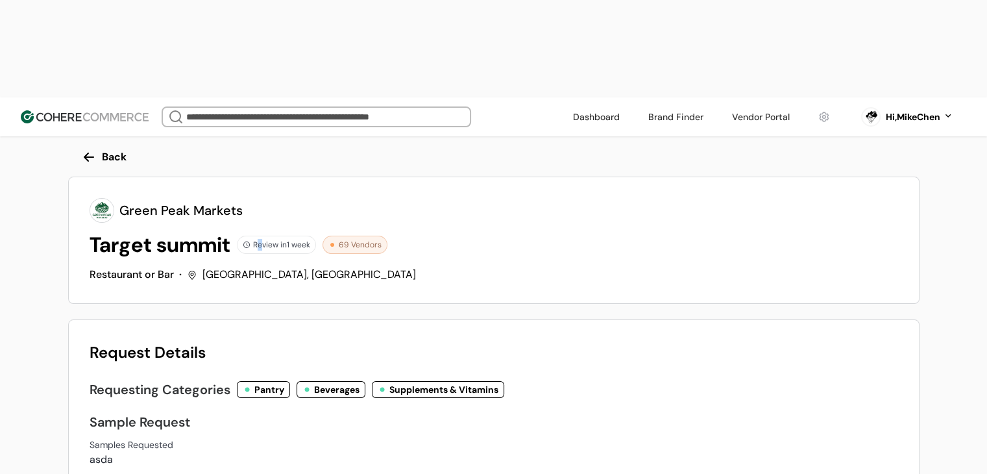
click at [258, 235] on div "Review in 1 week" at bounding box center [276, 244] width 79 height 18
click at [234, 267] on div "[GEOGRAPHIC_DATA], [GEOGRAPHIC_DATA]" at bounding box center [308, 275] width 213 height 16
click at [217, 267] on div "[GEOGRAPHIC_DATA], [GEOGRAPHIC_DATA]" at bounding box center [308, 275] width 213 height 16
click at [218, 229] on div "Target summit" at bounding box center [160, 244] width 141 height 31
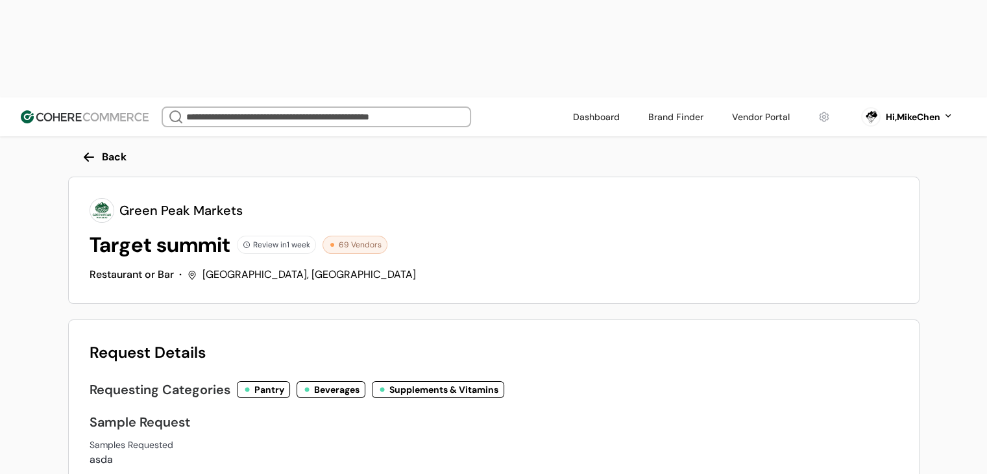
click at [595, 107] on link at bounding box center [596, 116] width 62 height 19
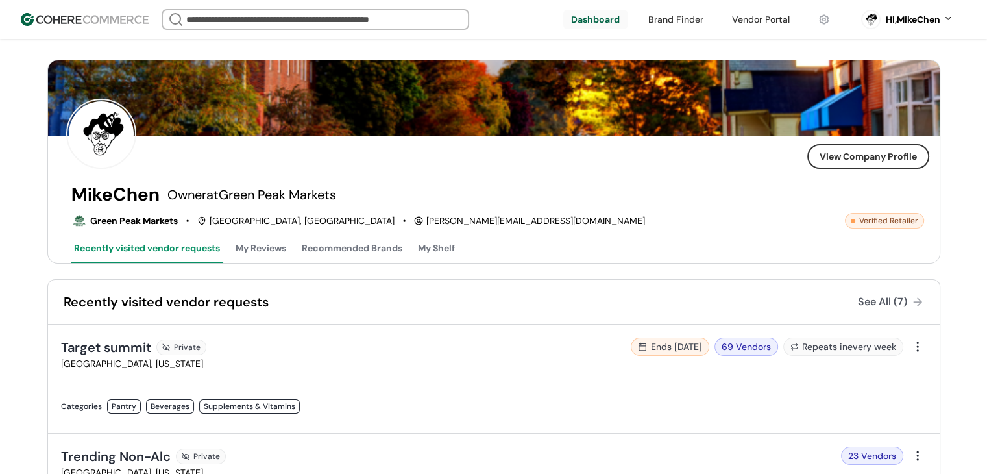
click at [355, 232] on div "MikeChen Owner at [GEOGRAPHIC_DATA] Sterling, [GEOGRAPHIC_DATA] [PERSON_NAME][E…" at bounding box center [497, 223] width 852 height 78
click at [872, 221] on div "Verified Retailer" at bounding box center [884, 221] width 79 height 16
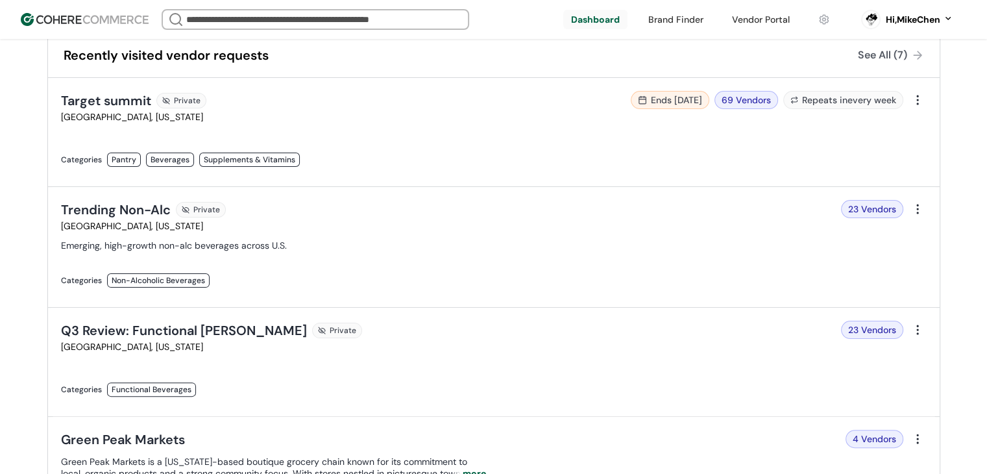
scroll to position [324, 0]
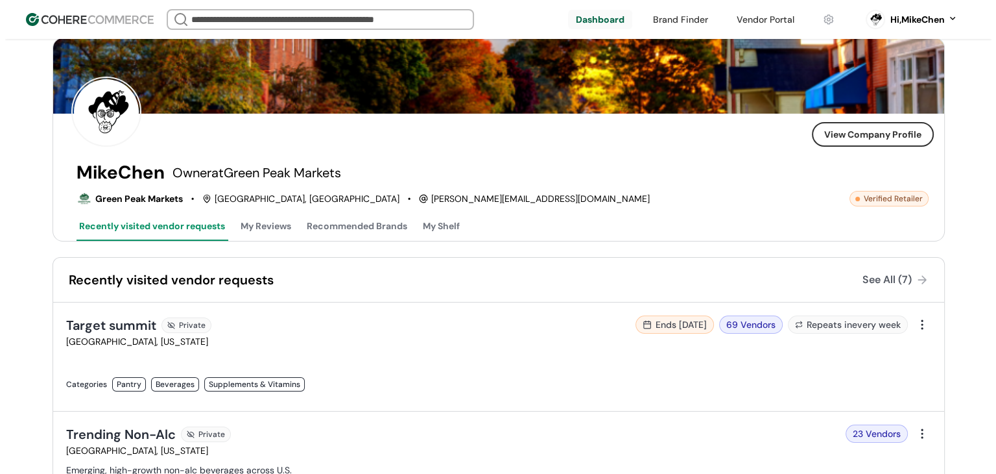
scroll to position [0, 0]
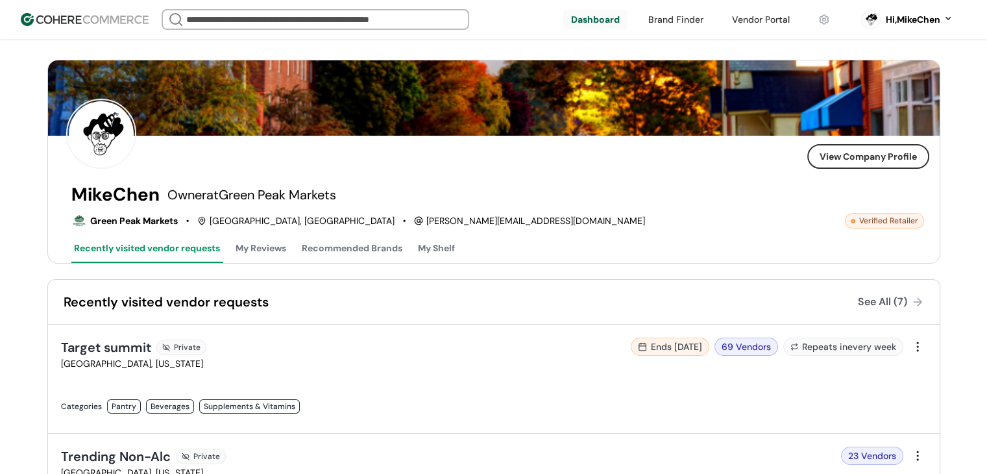
click at [398, 21] on input "search" at bounding box center [316, 19] width 264 height 18
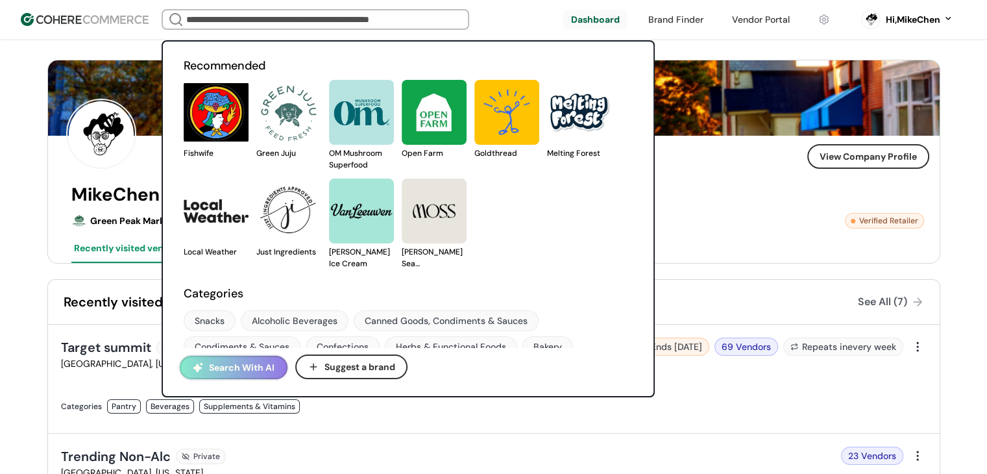
click at [228, 368] on button "Search With AI" at bounding box center [234, 366] width 108 height 23
